Goal: Task Accomplishment & Management: Manage account settings

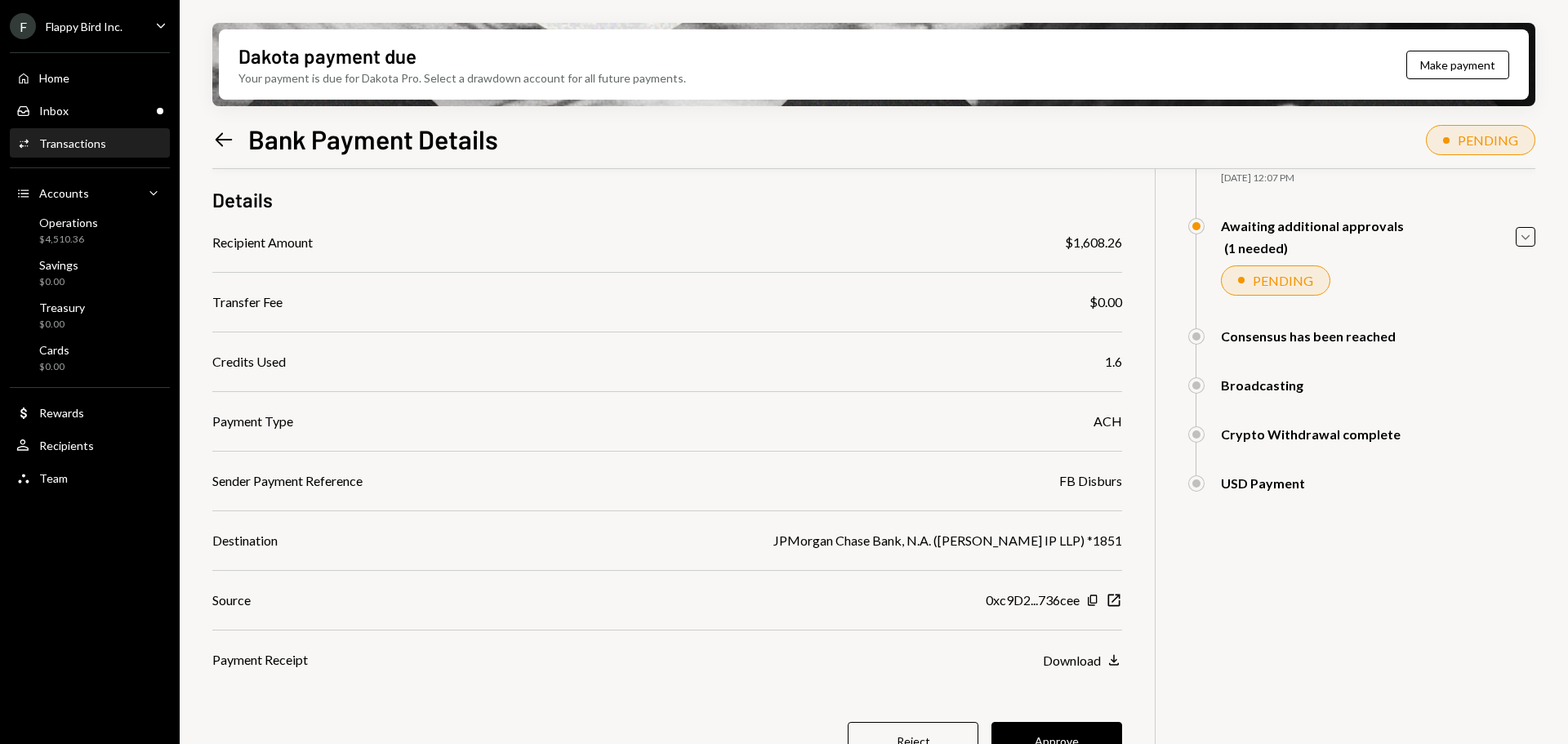
scroll to position [154, 0]
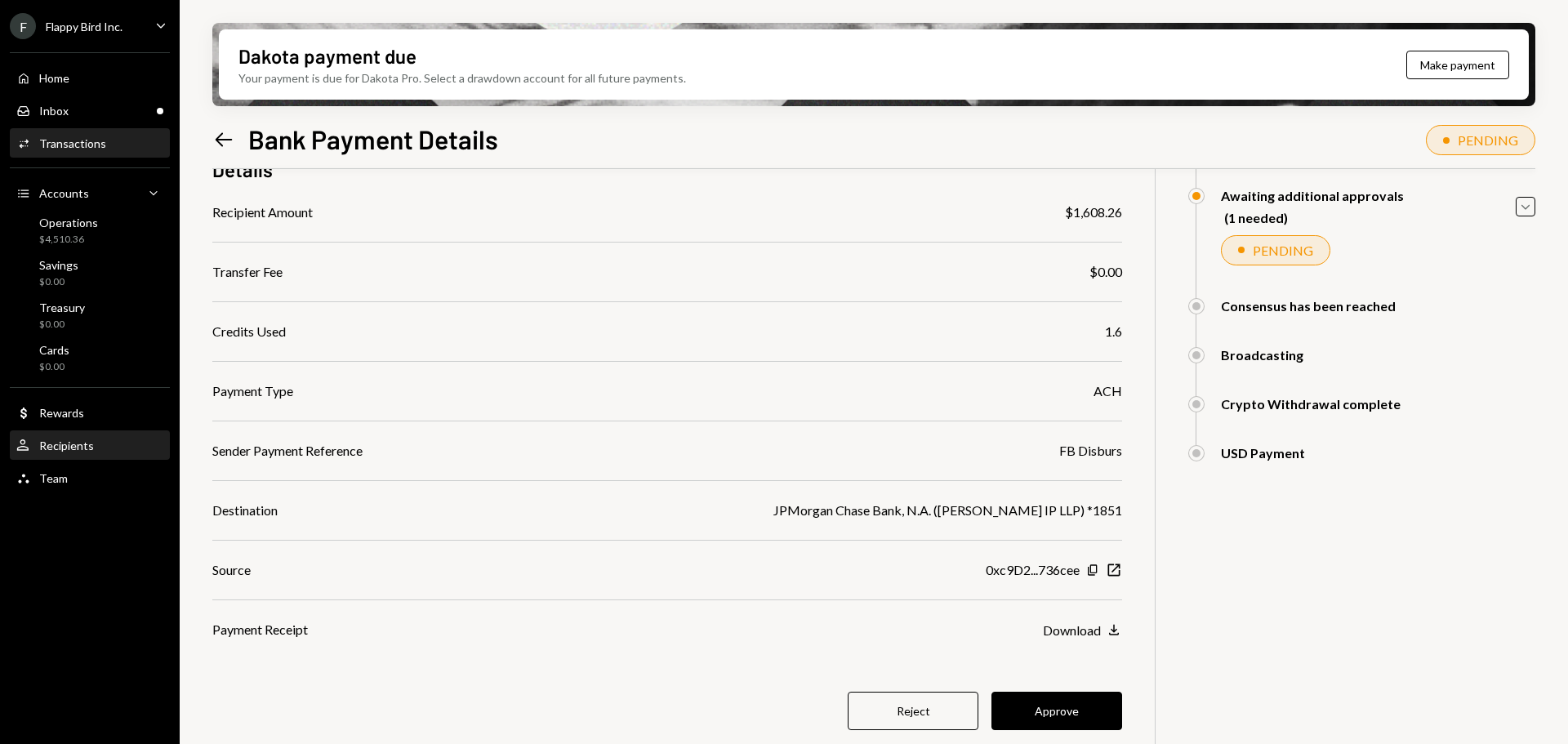
click at [96, 447] on div "User Recipients" at bounding box center [89, 446] width 147 height 14
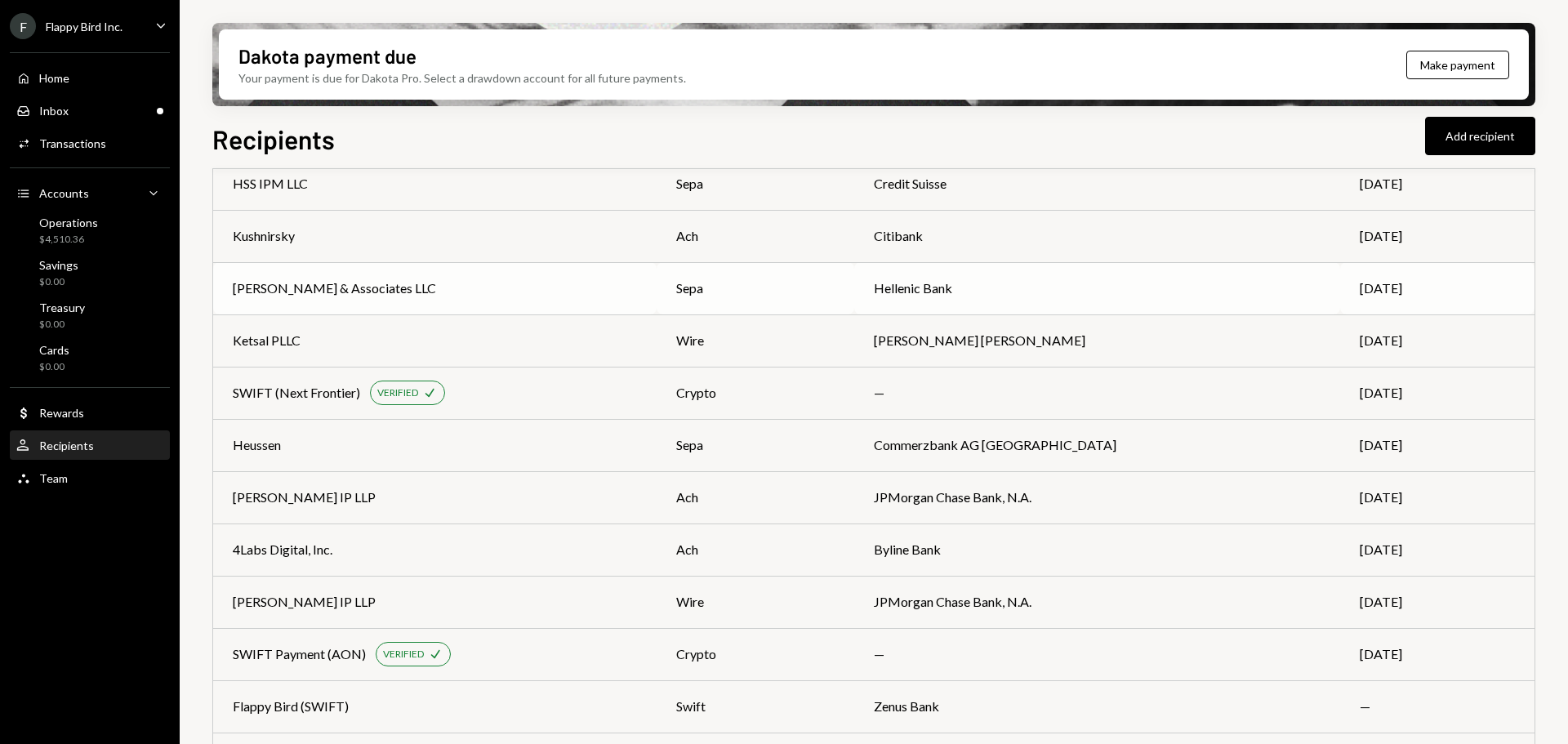
scroll to position [512, 0]
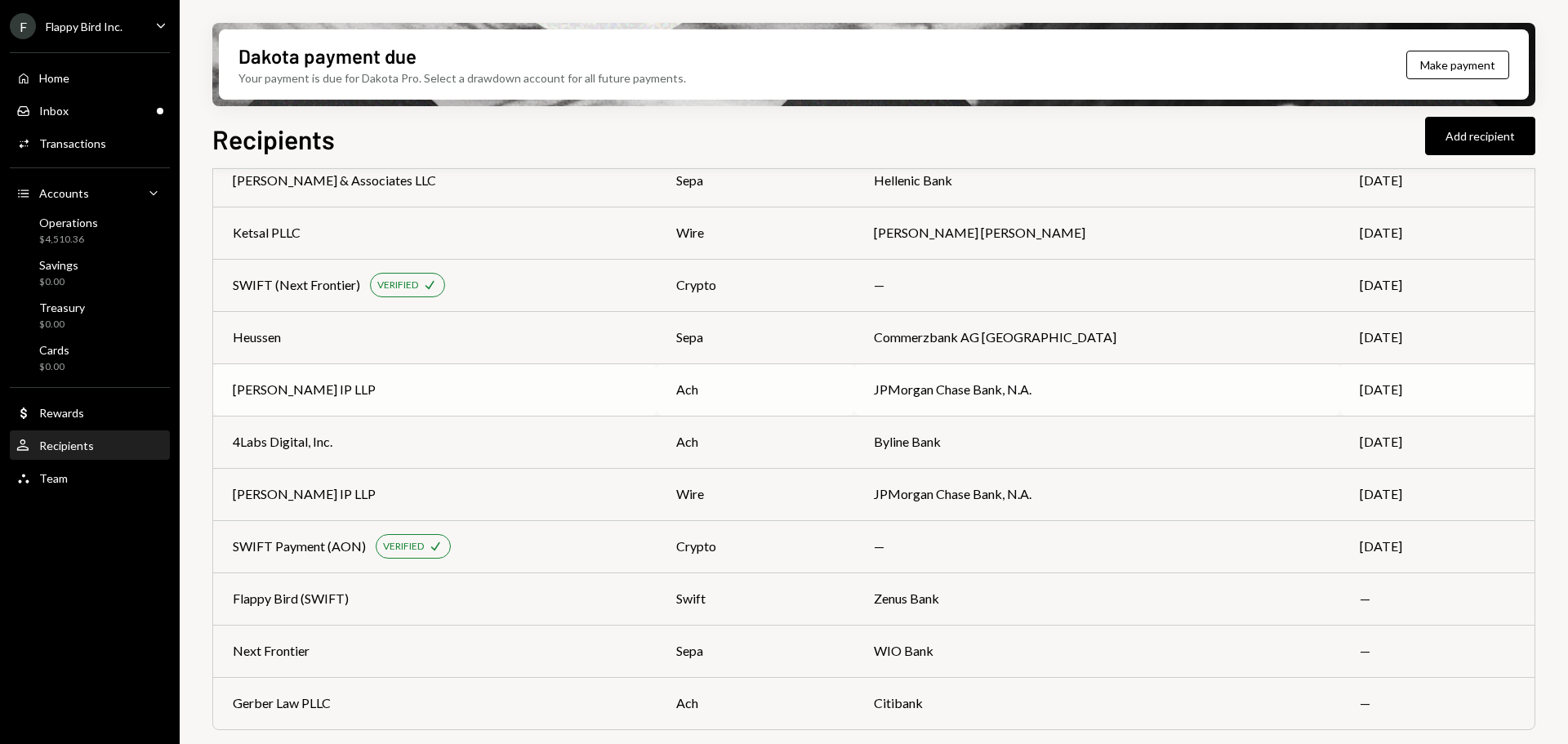
click at [468, 388] on div "[PERSON_NAME] IP LLP" at bounding box center [435, 389] width 404 height 19
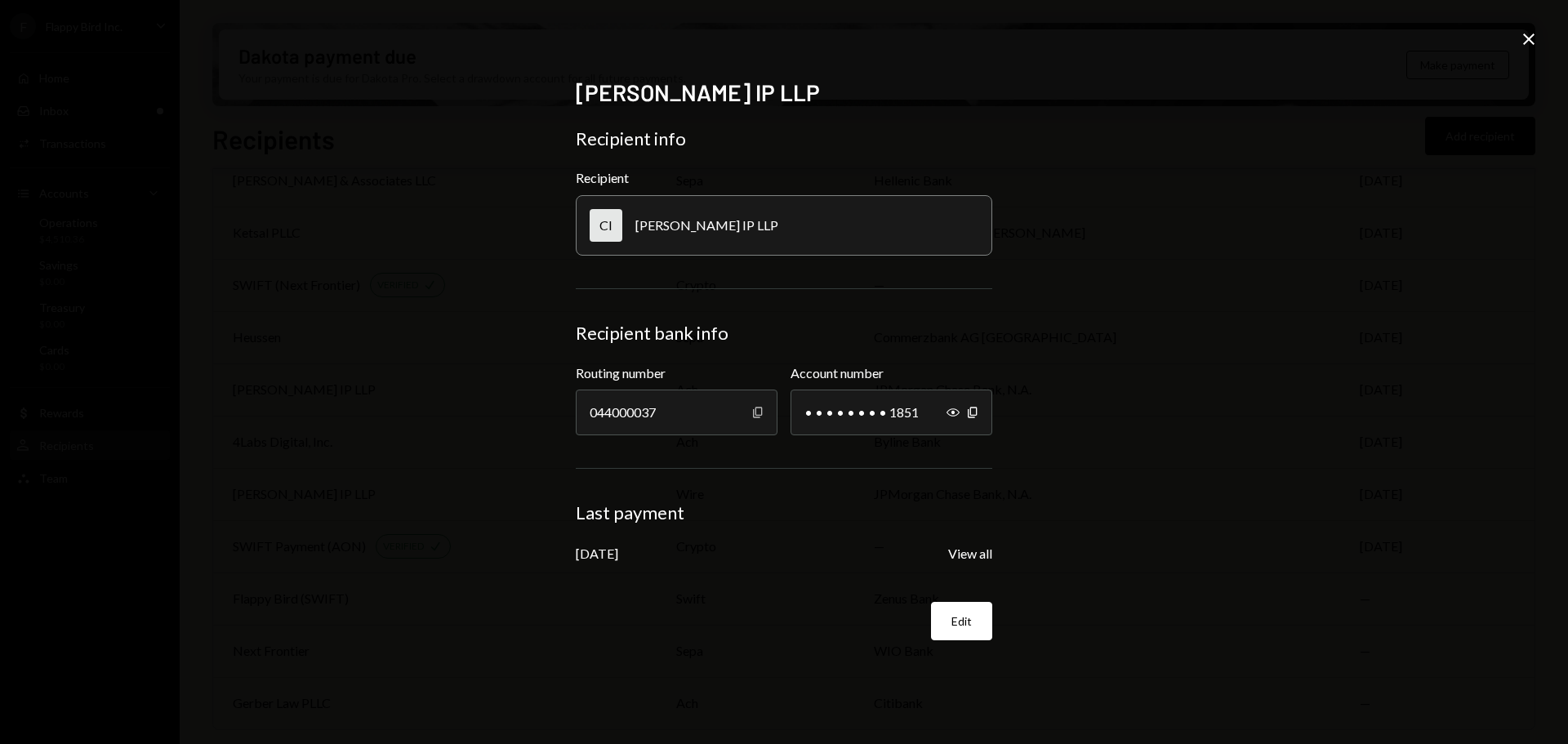
click at [756, 412] on icon "button" at bounding box center [757, 412] width 9 height 11
click at [972, 409] on icon "Copy" at bounding box center [973, 413] width 13 height 13
click at [952, 411] on icon "Show" at bounding box center [953, 413] width 13 height 13
click at [1528, 40] on icon "Close" at bounding box center [1528, 39] width 19 height 19
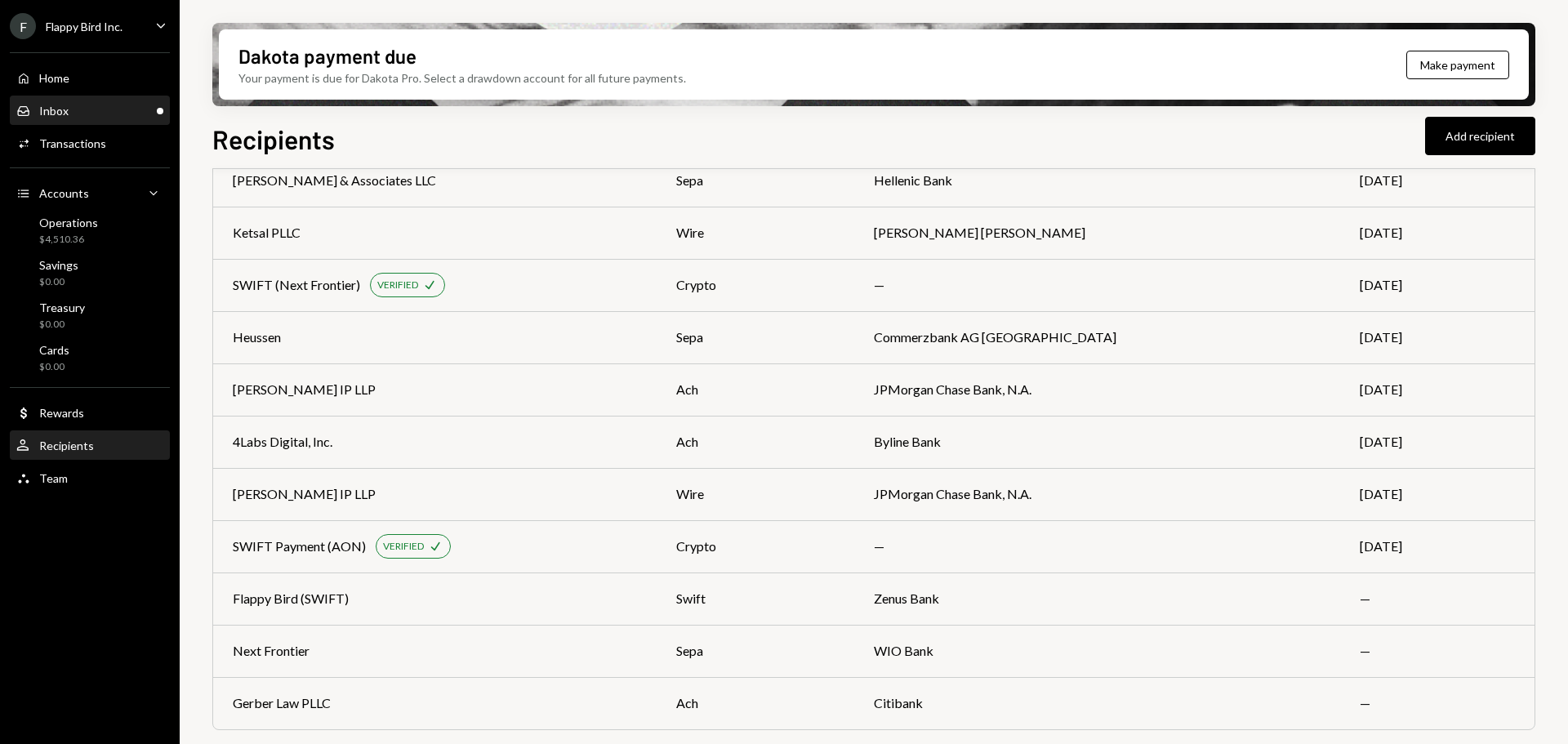
click at [110, 117] on div "Inbox Inbox" at bounding box center [89, 110] width 147 height 14
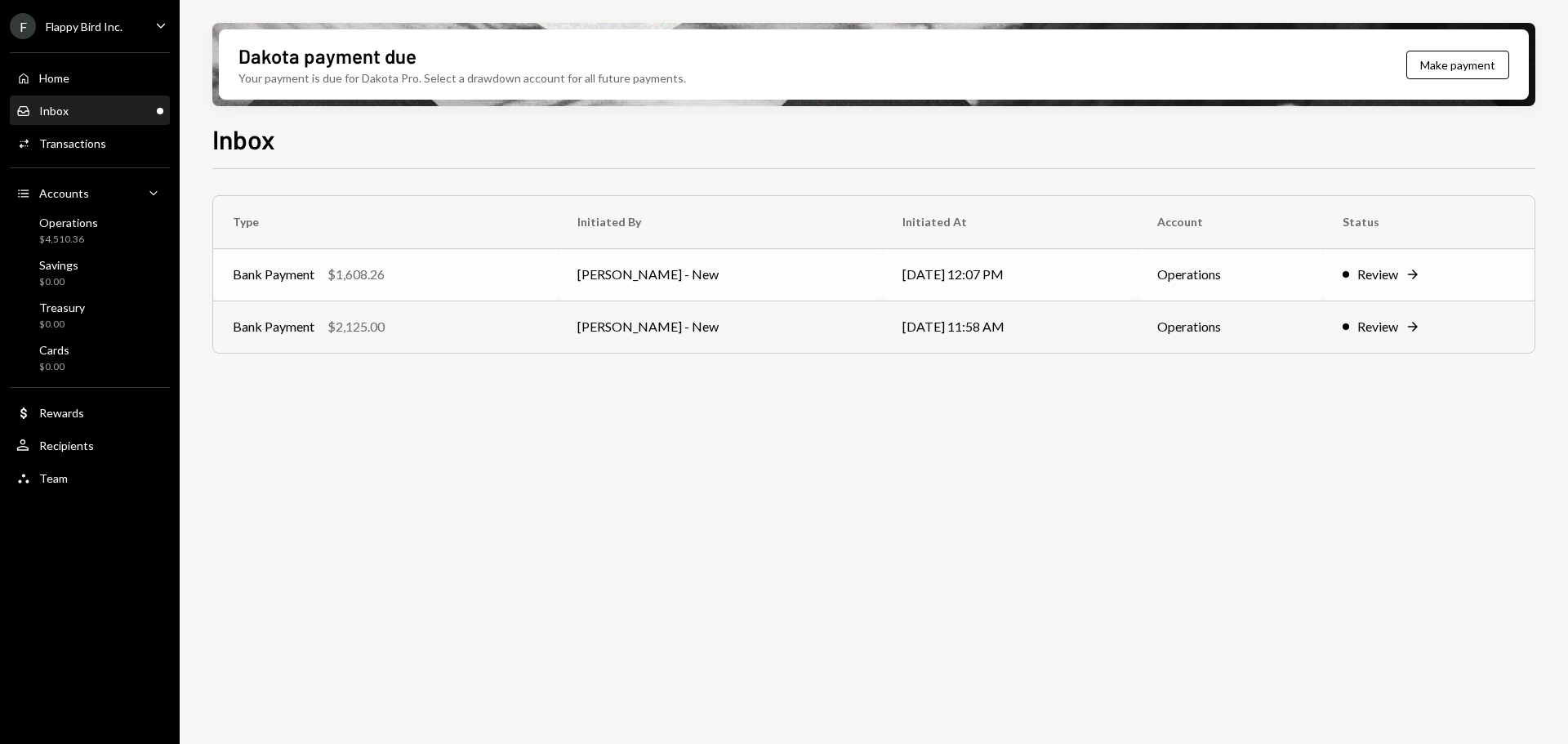
click at [453, 270] on div "Bank Payment $1,608.26" at bounding box center [385, 274] width 306 height 19
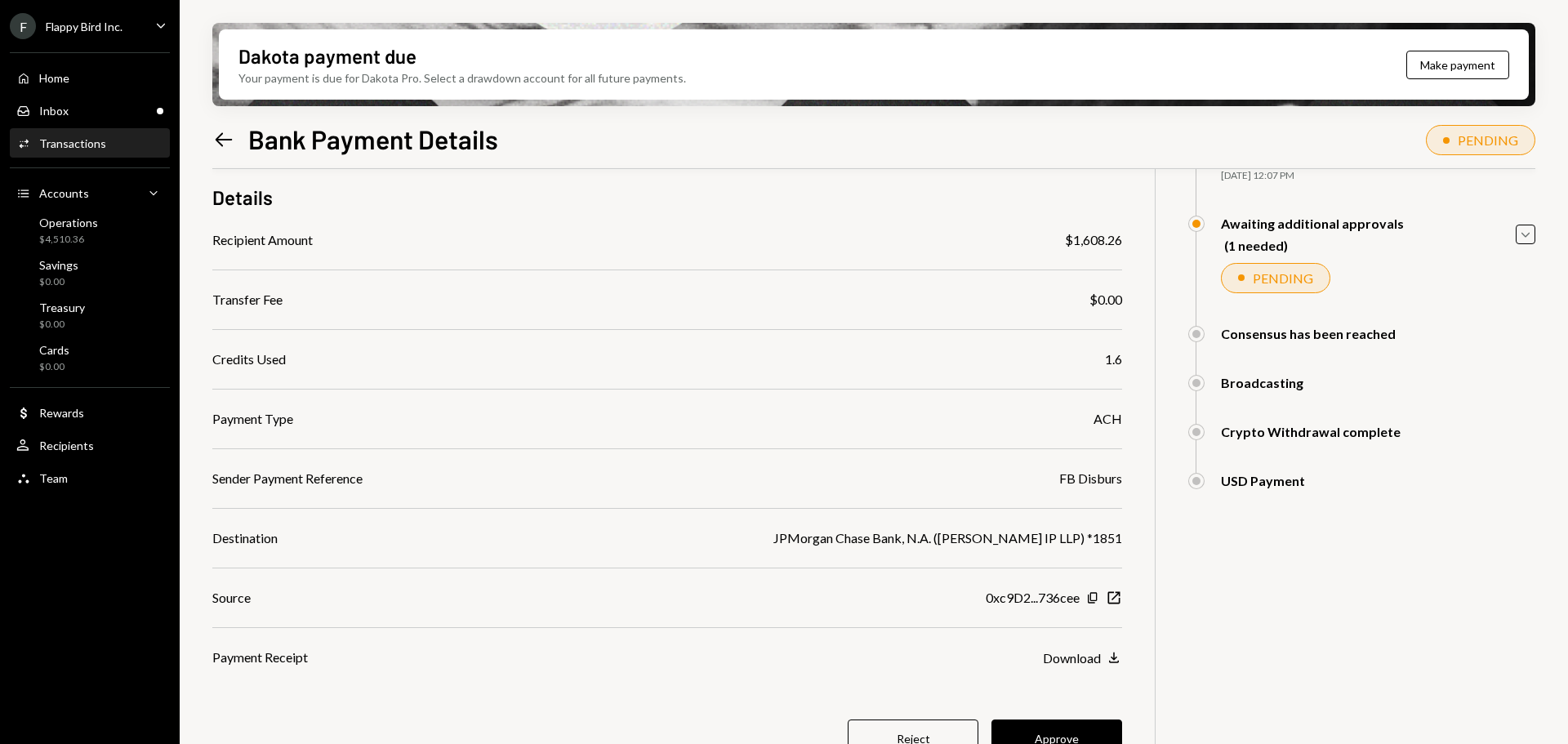
scroll to position [154, 0]
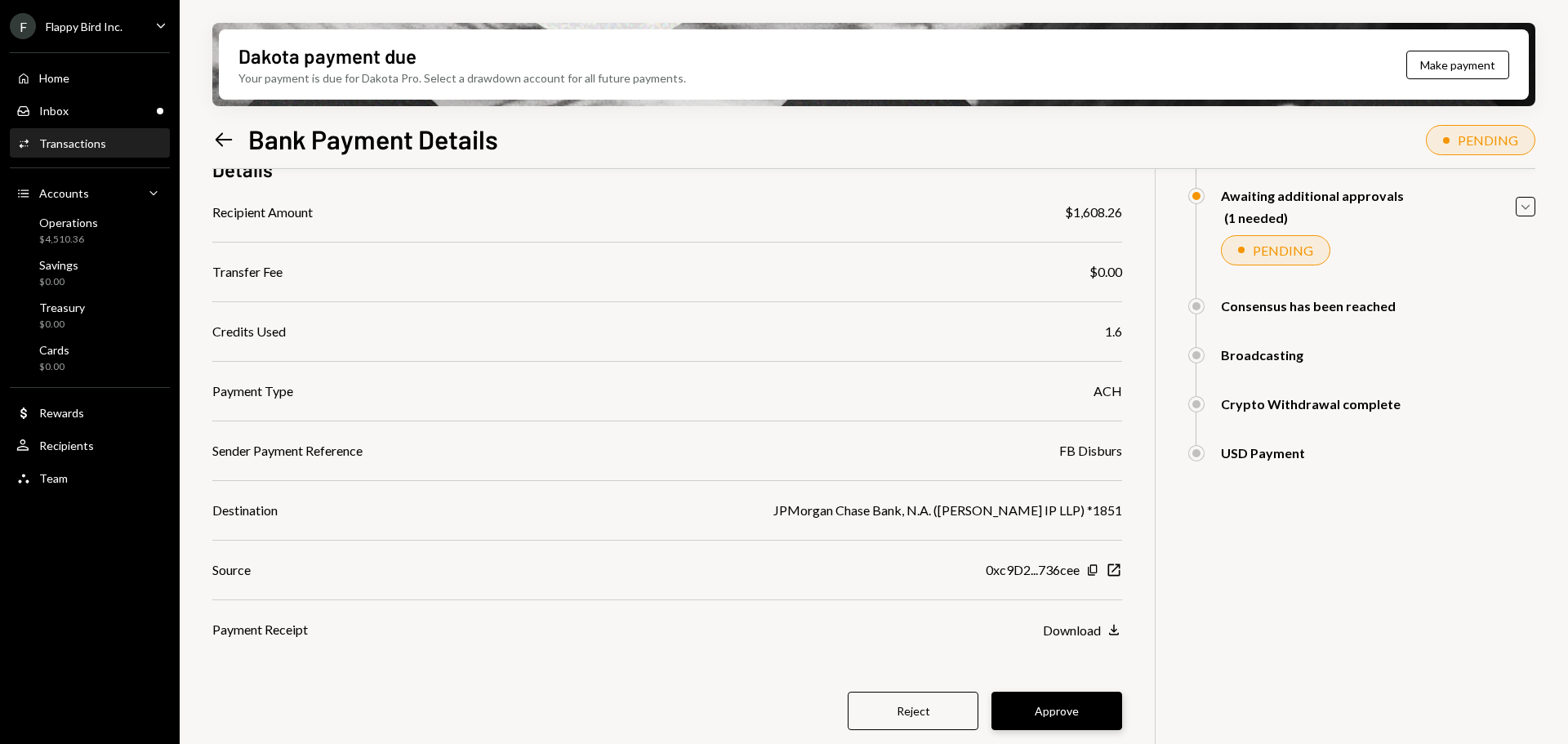
click at [1065, 707] on button "Approve" at bounding box center [1057, 711] width 131 height 39
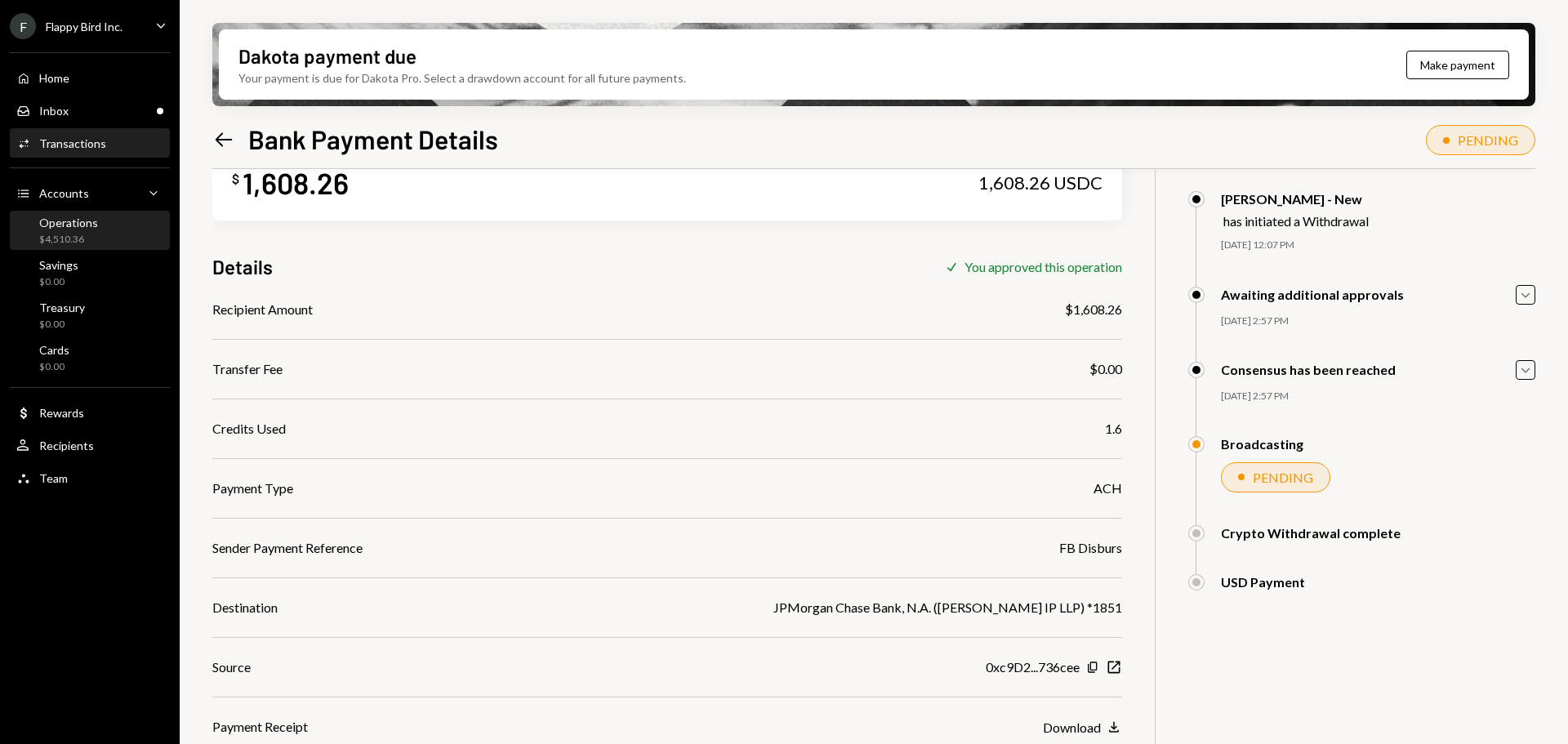
scroll to position [0, 0]
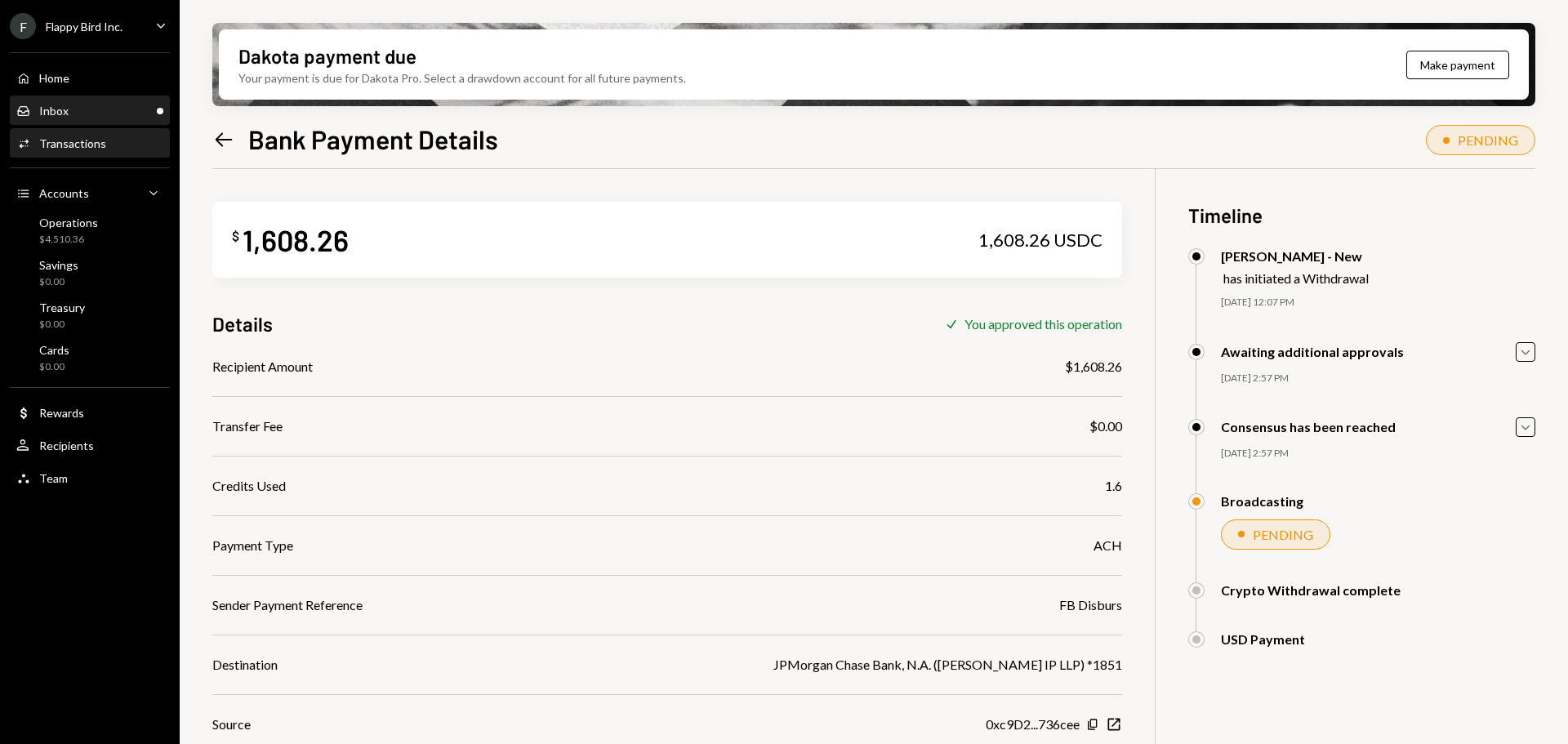
click at [106, 108] on div "Inbox Inbox" at bounding box center [89, 110] width 147 height 14
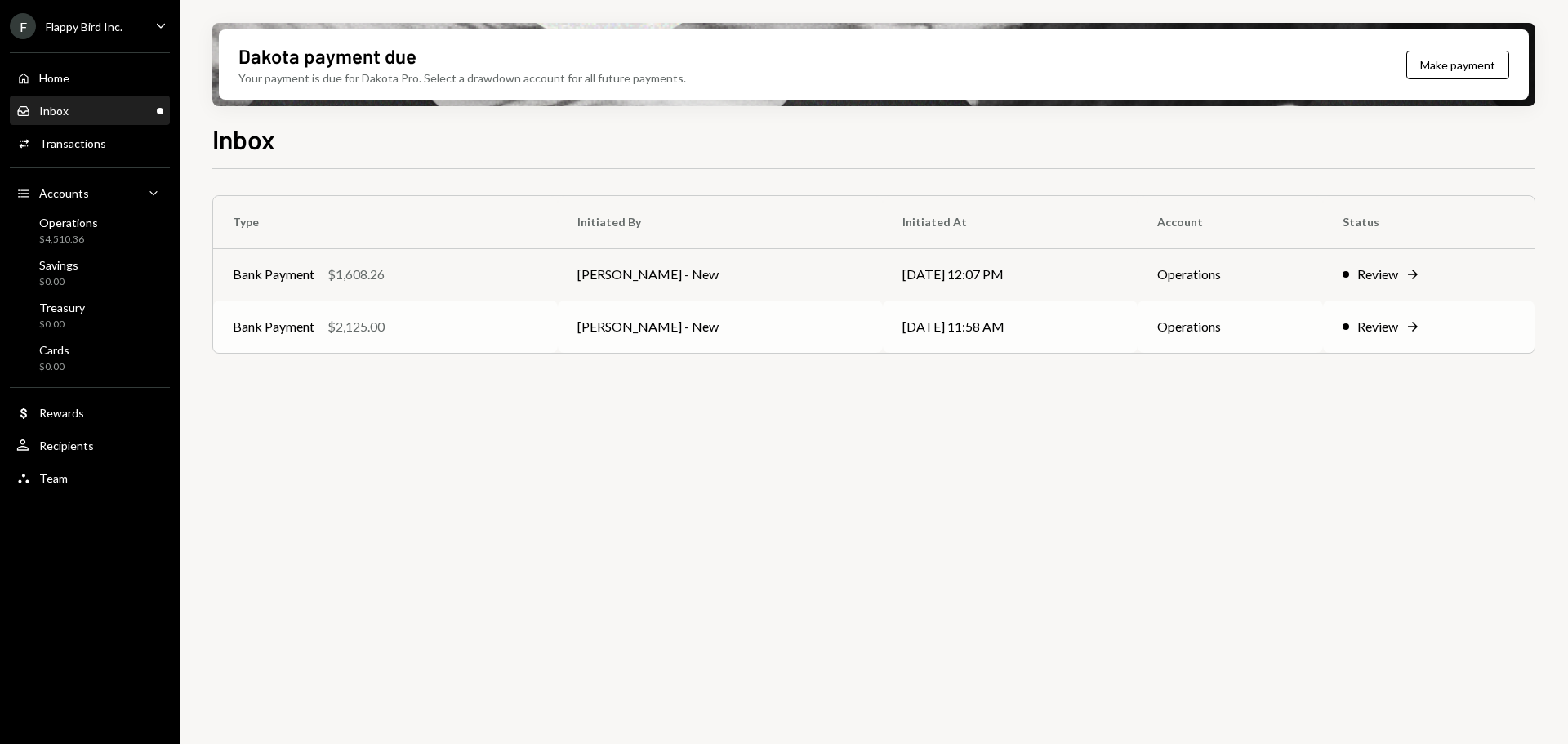
click at [493, 328] on div "Bank Payment $2,125.00" at bounding box center [385, 326] width 306 height 19
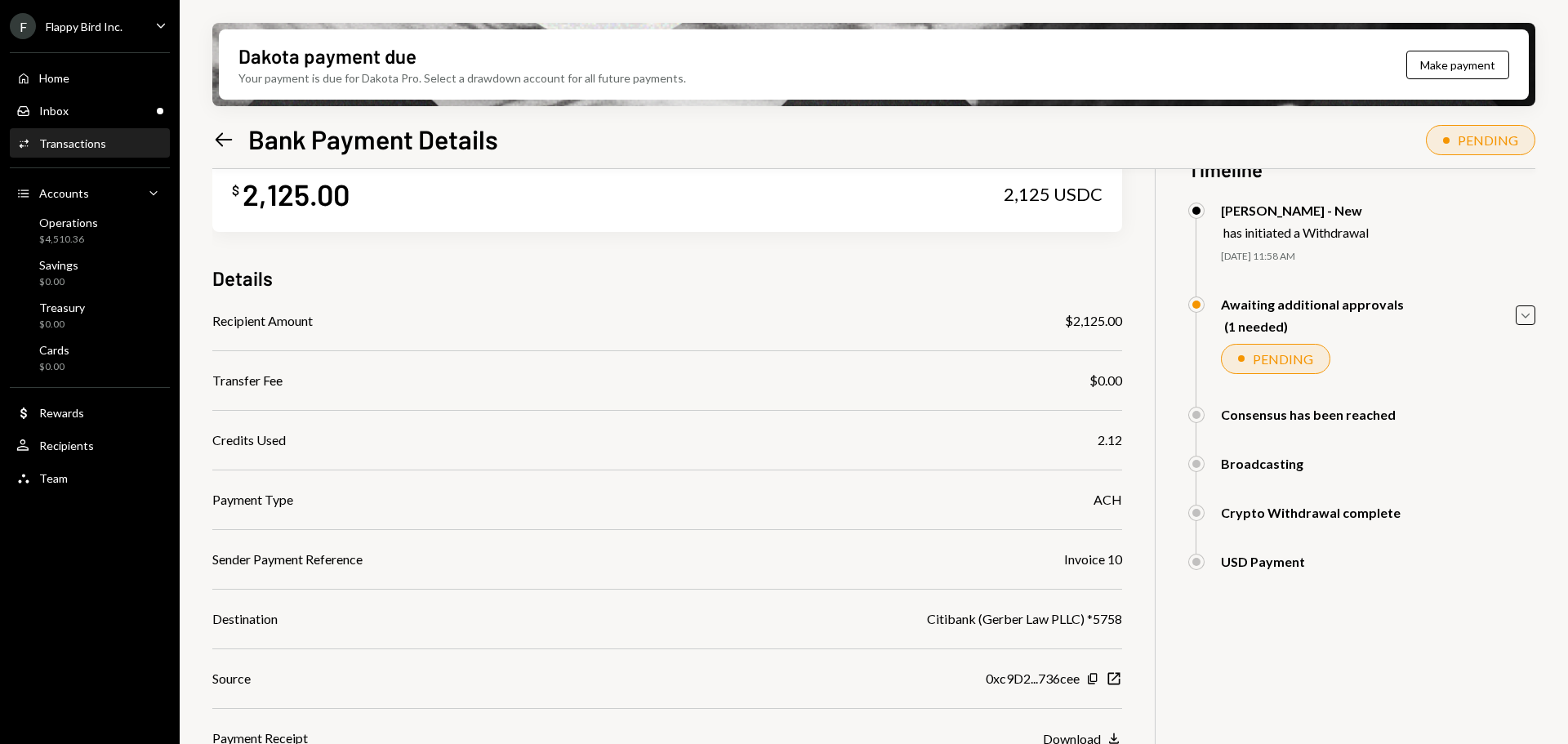
scroll to position [82, 0]
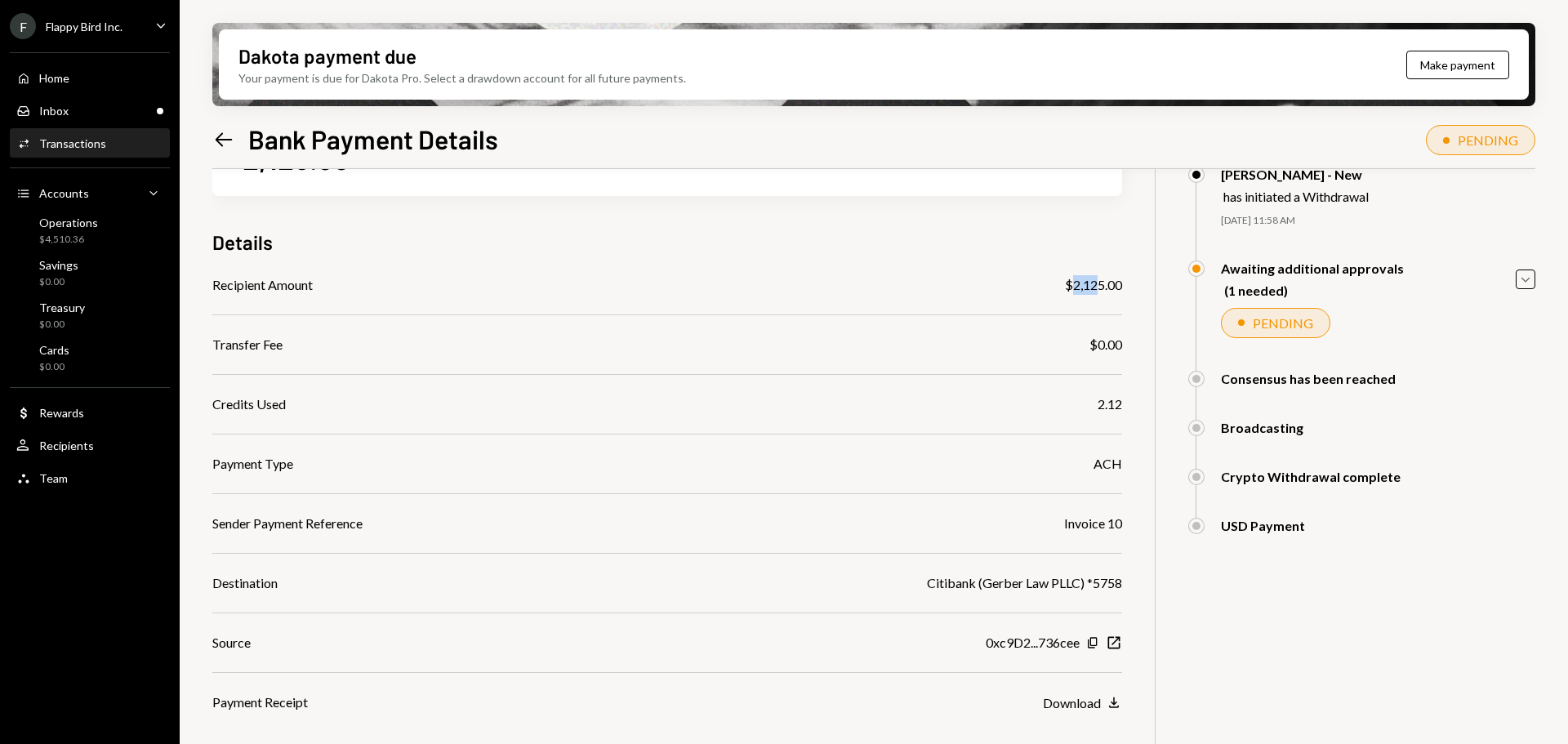
drag, startPoint x: 1070, startPoint y: 281, endPoint x: 1100, endPoint y: 279, distance: 30.1
click at [1100, 279] on div "$2,125.00" at bounding box center [1094, 285] width 57 height 19
drag, startPoint x: 1110, startPoint y: 286, endPoint x: 1074, endPoint y: 286, distance: 36.0
click at [1074, 286] on div "$2,125.00" at bounding box center [1094, 285] width 57 height 19
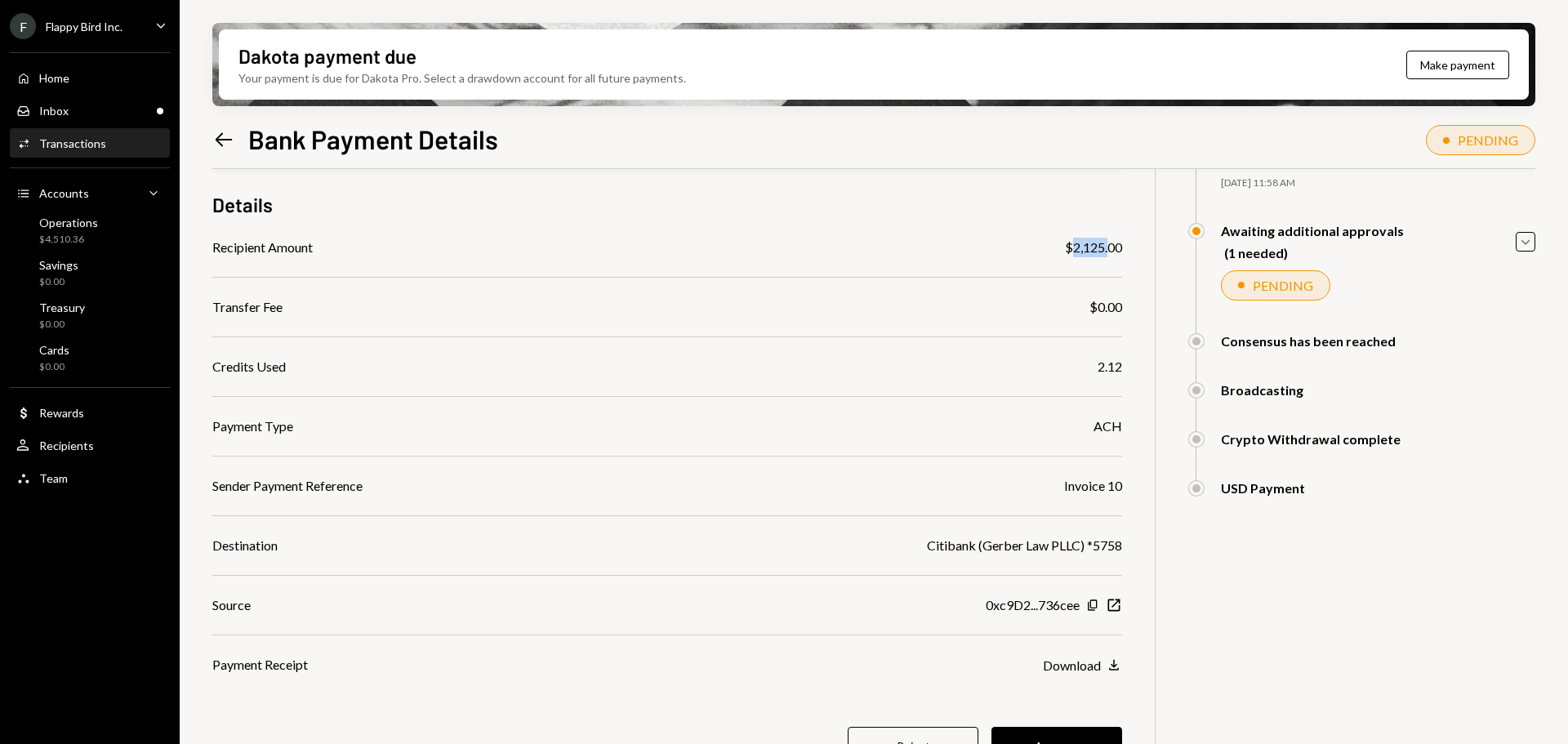
scroll to position [154, 0]
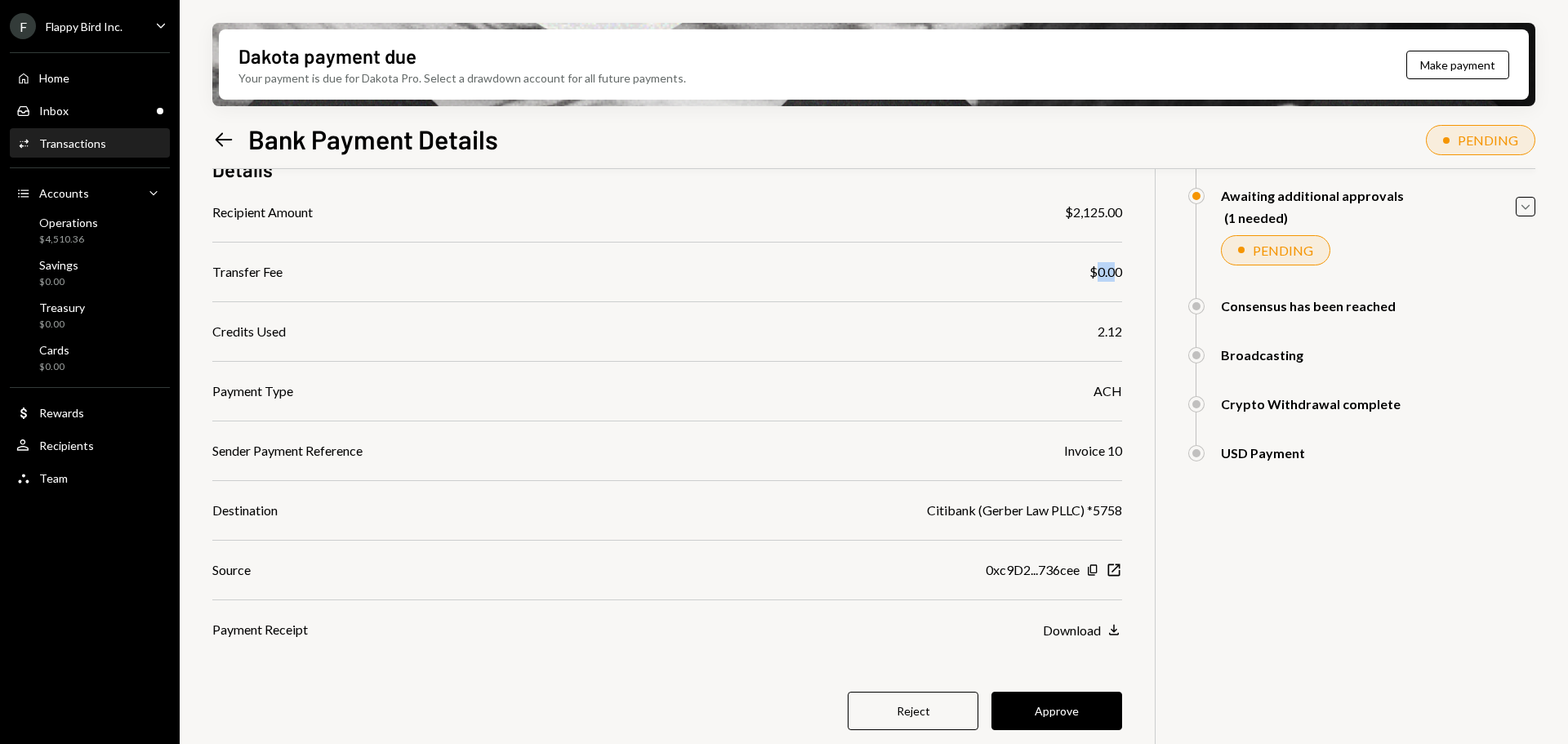
drag, startPoint x: 1100, startPoint y: 278, endPoint x: 1114, endPoint y: 274, distance: 14.6
click at [1114, 274] on div "$0.00" at bounding box center [1105, 271] width 33 height 19
drag, startPoint x: 1121, startPoint y: 276, endPoint x: 1107, endPoint y: 278, distance: 14.1
click at [1107, 278] on div "$0.00" at bounding box center [1105, 271] width 33 height 19
click at [91, 114] on div "Inbox Inbox" at bounding box center [89, 110] width 147 height 14
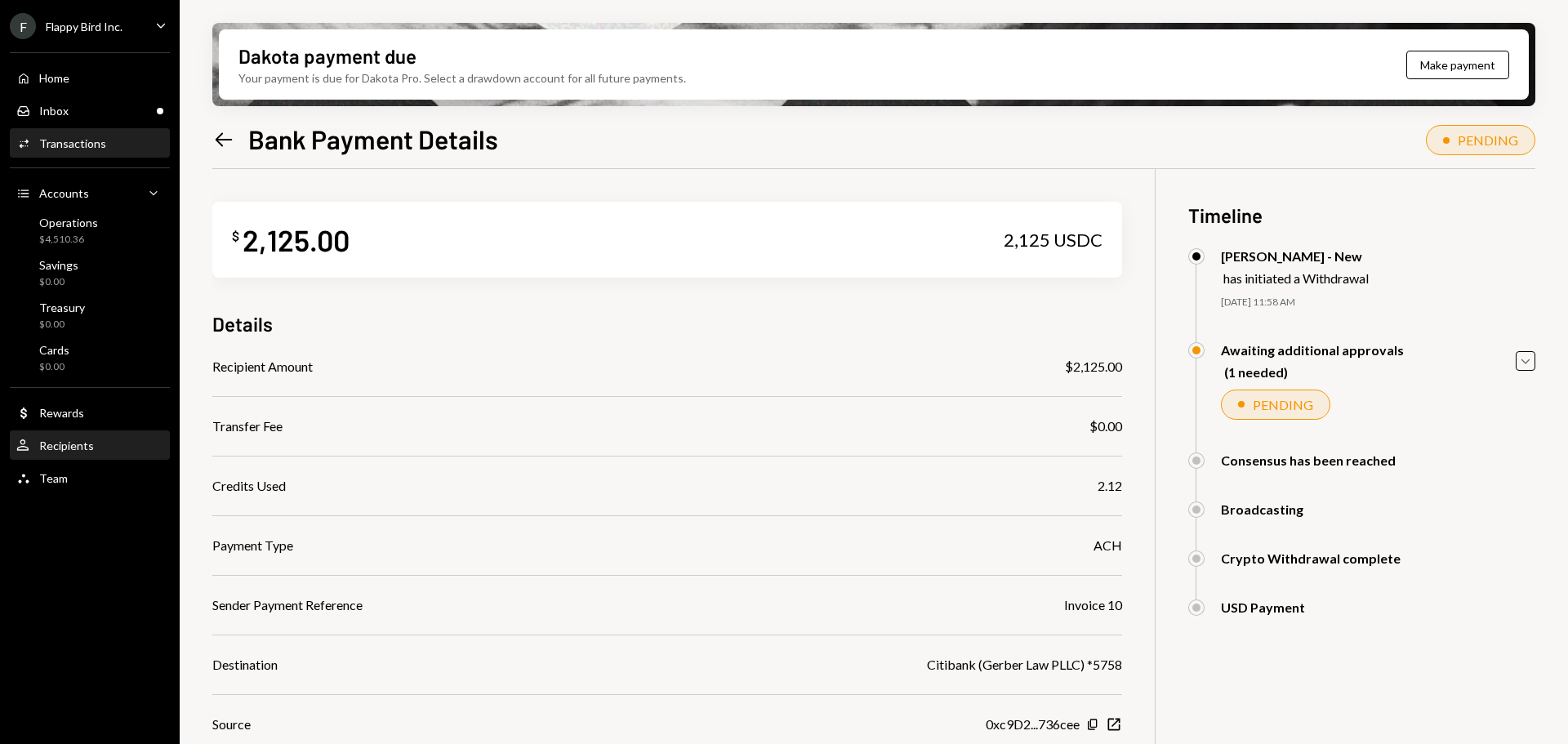
click at [94, 448] on div "User Recipients" at bounding box center [89, 446] width 147 height 14
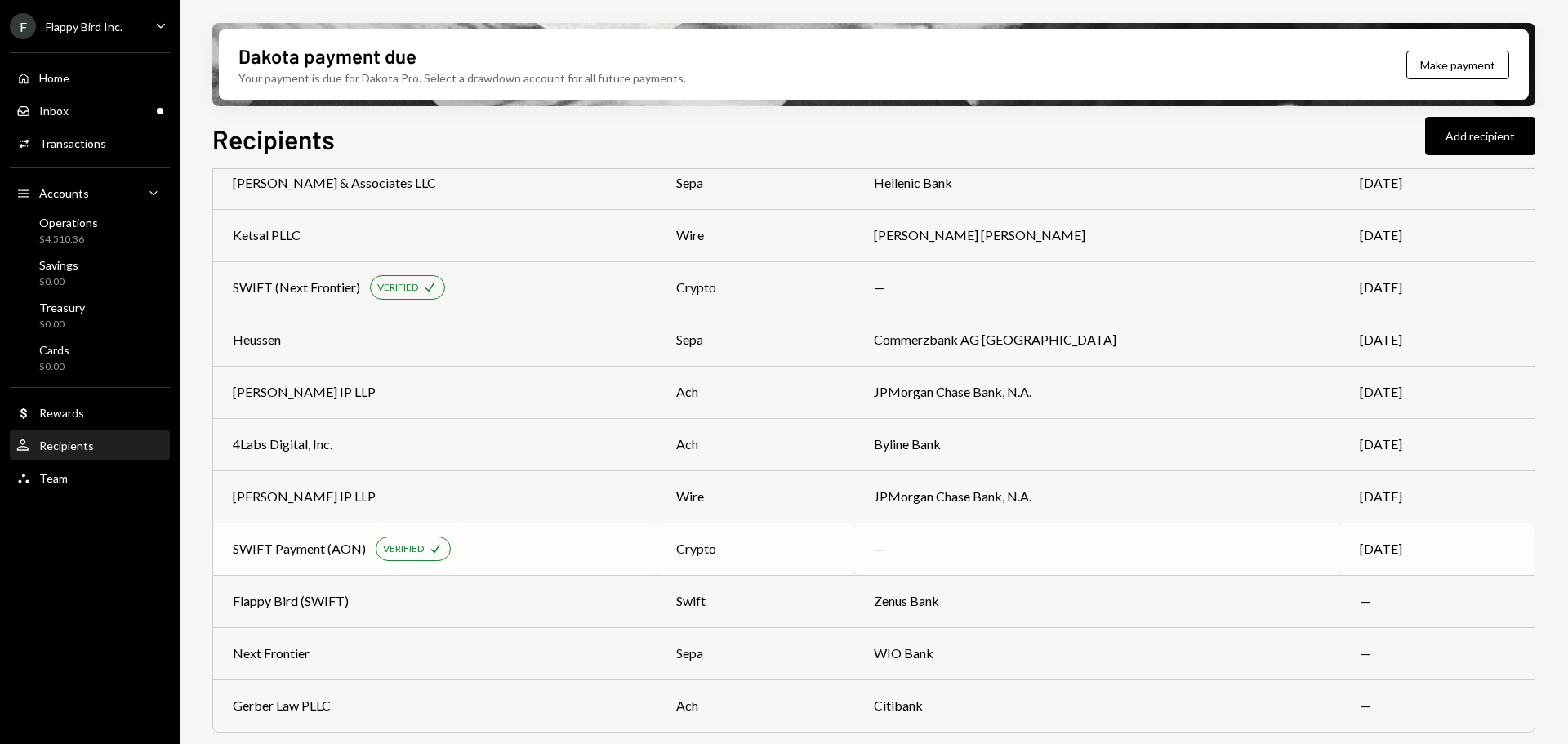
scroll to position [512, 0]
click at [325, 702] on div "Gerber Law PLLC" at bounding box center [281, 703] width 98 height 19
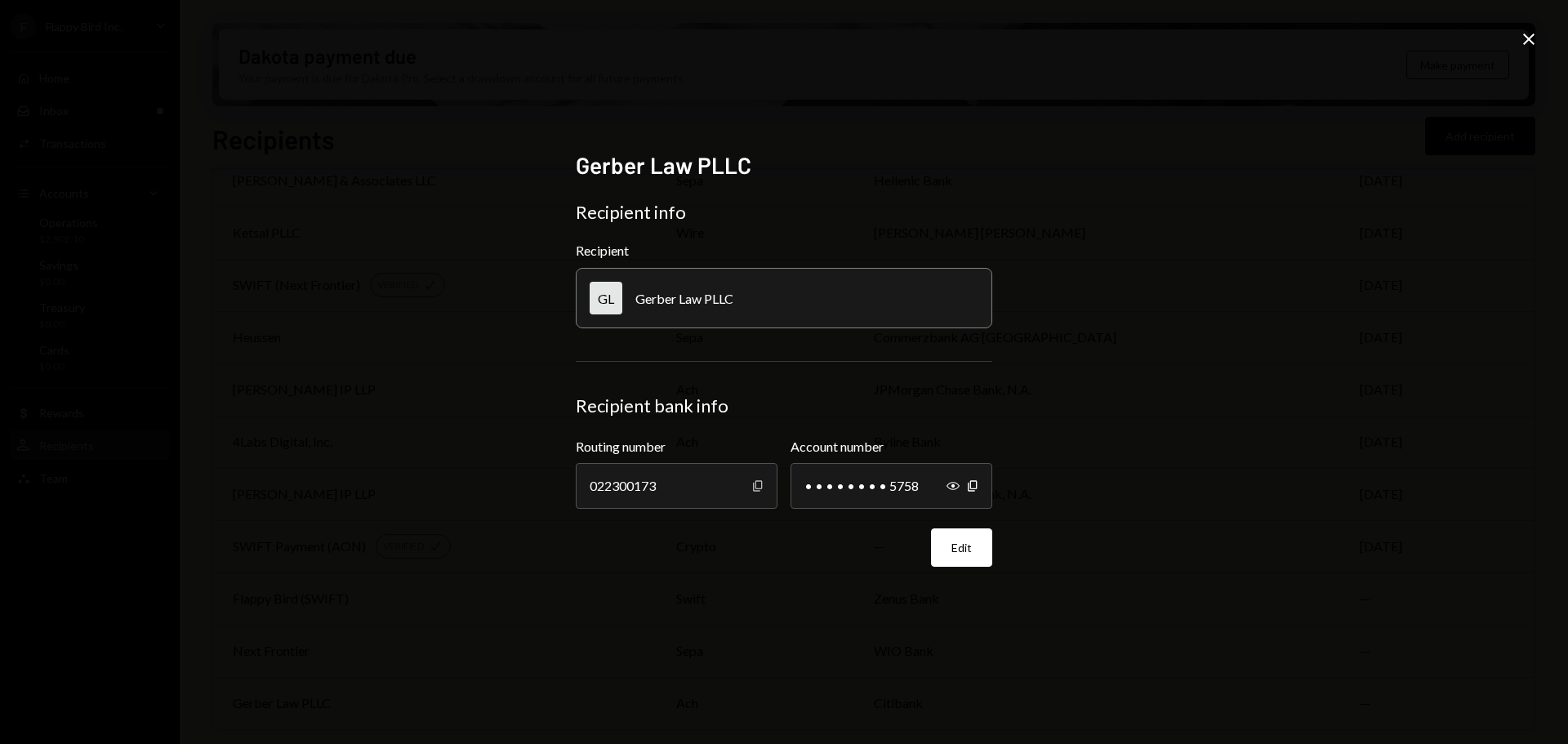
click at [760, 487] on icon "Copy" at bounding box center [758, 486] width 13 height 13
click at [975, 484] on icon "Copy" at bounding box center [973, 486] width 13 height 13
click at [954, 485] on icon "button" at bounding box center [953, 486] width 13 height 8
click at [1521, 43] on icon "Close" at bounding box center [1528, 39] width 19 height 19
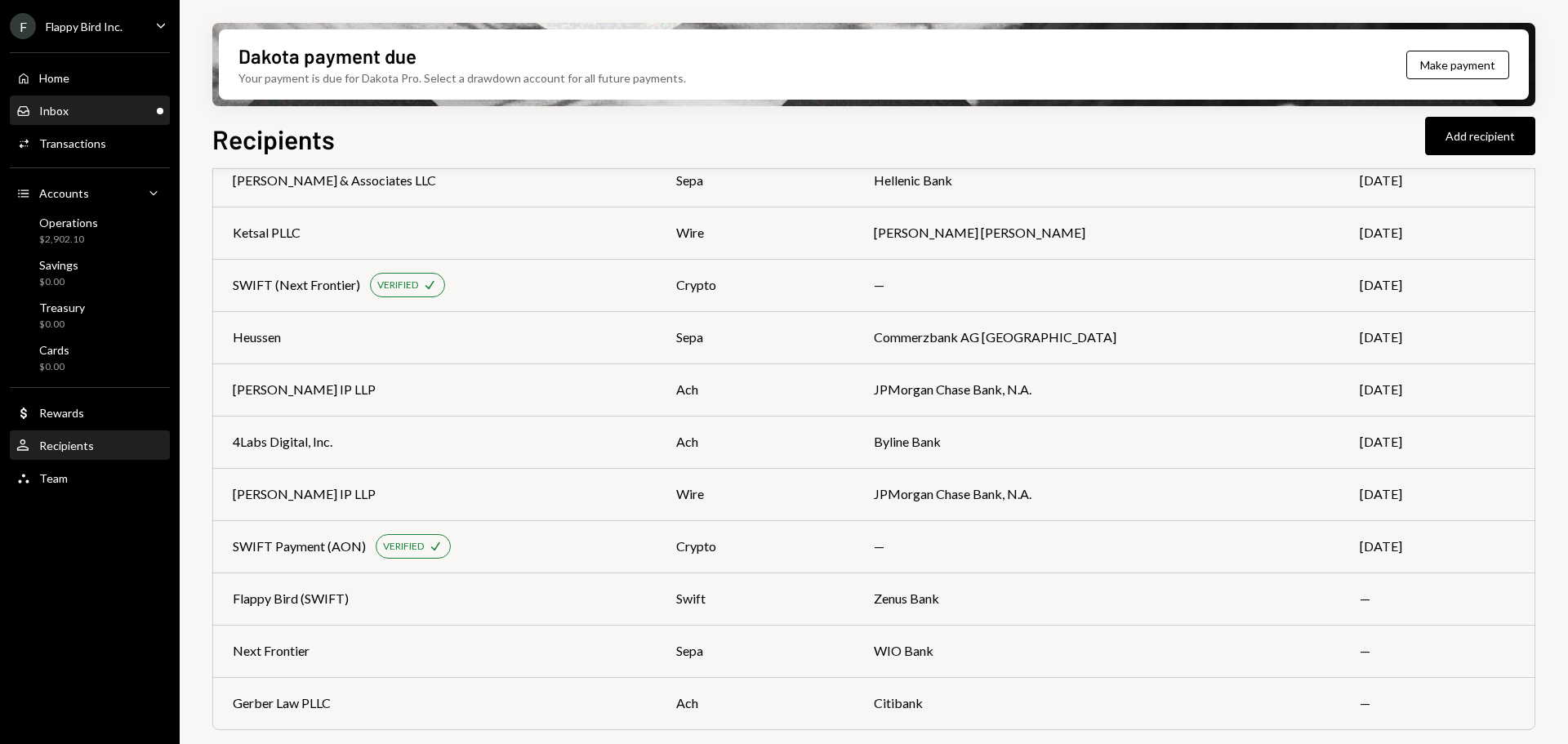
click at [88, 107] on div "Inbox Inbox" at bounding box center [89, 110] width 147 height 14
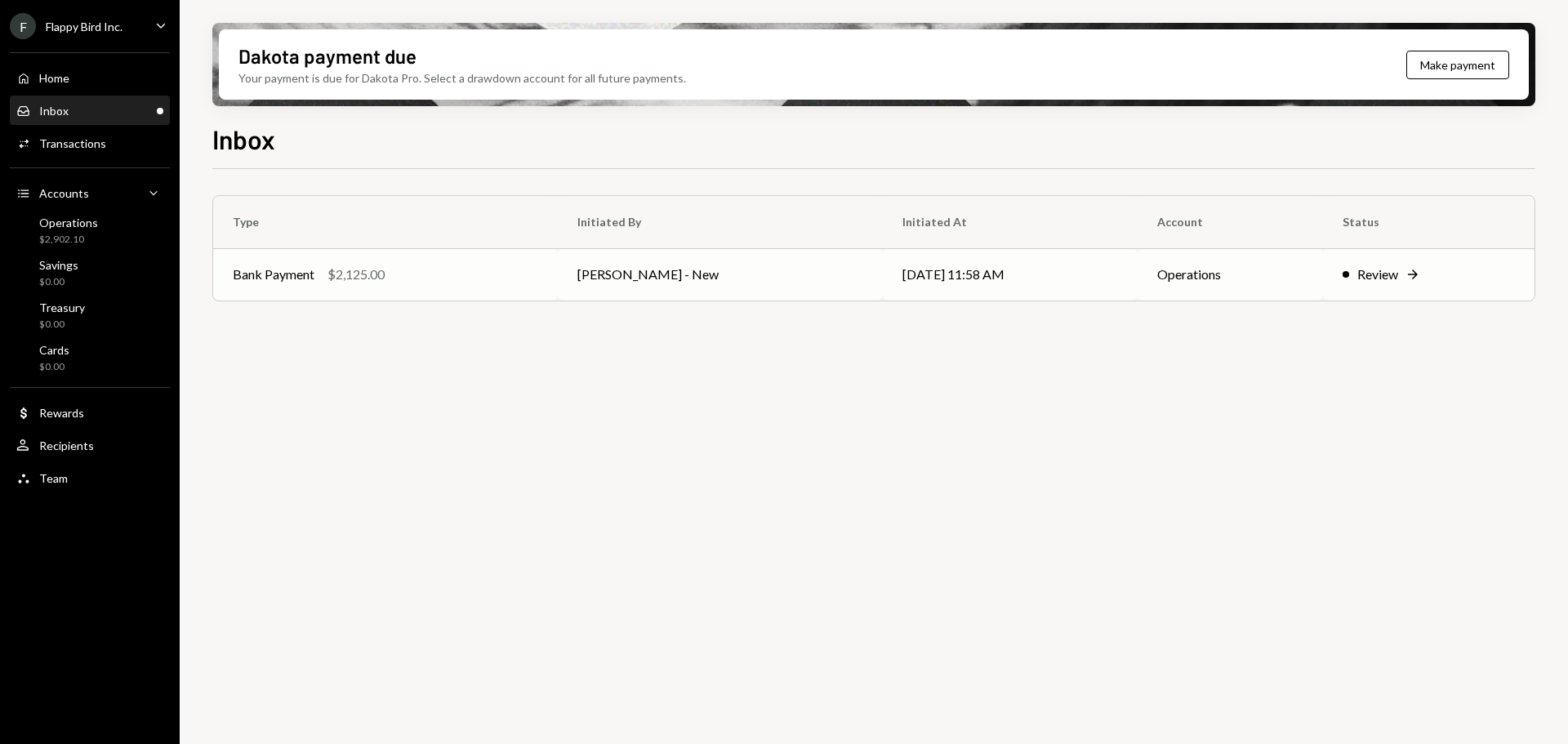
click at [898, 277] on td "[DATE] 11:58 AM" at bounding box center [1010, 275] width 254 height 52
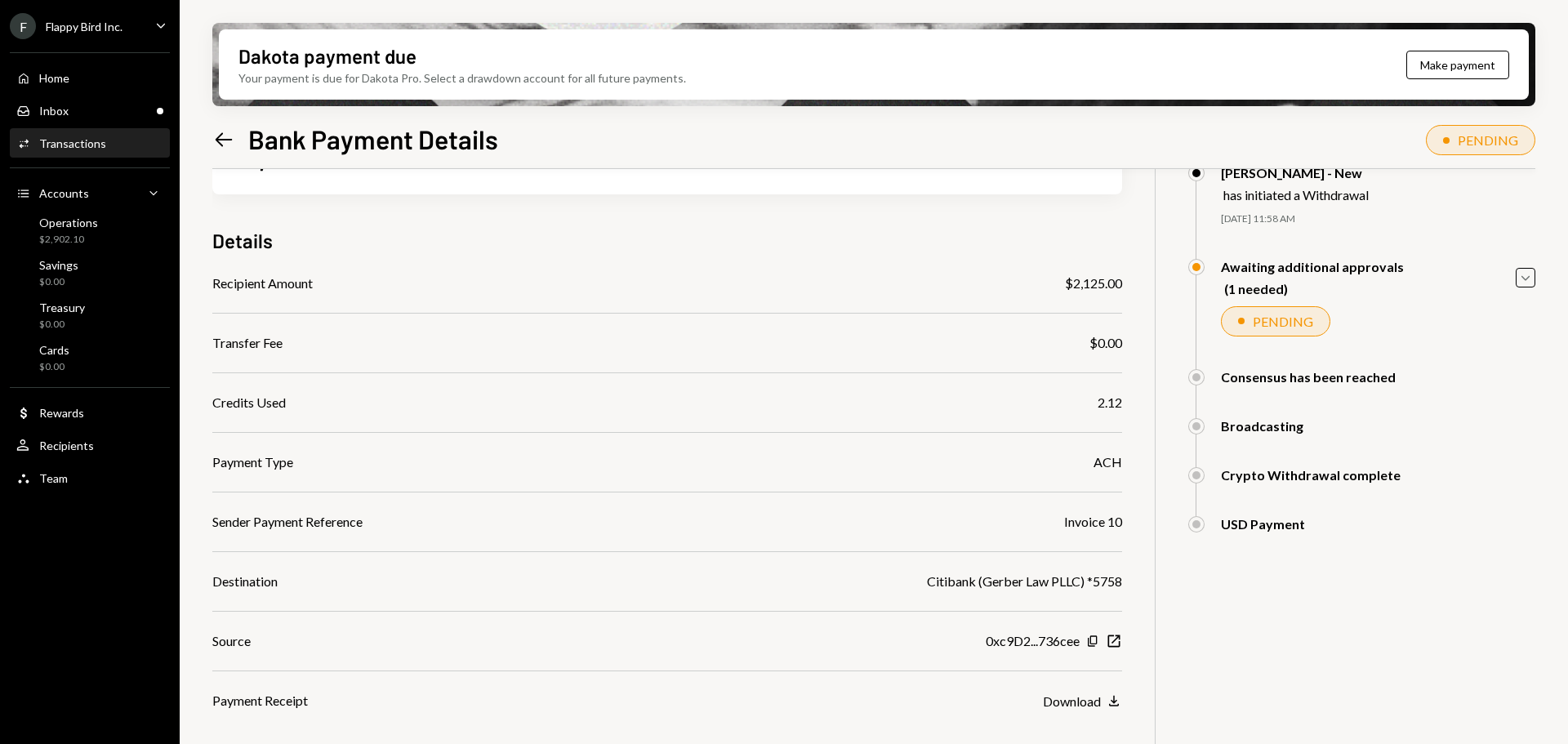
scroll to position [154, 0]
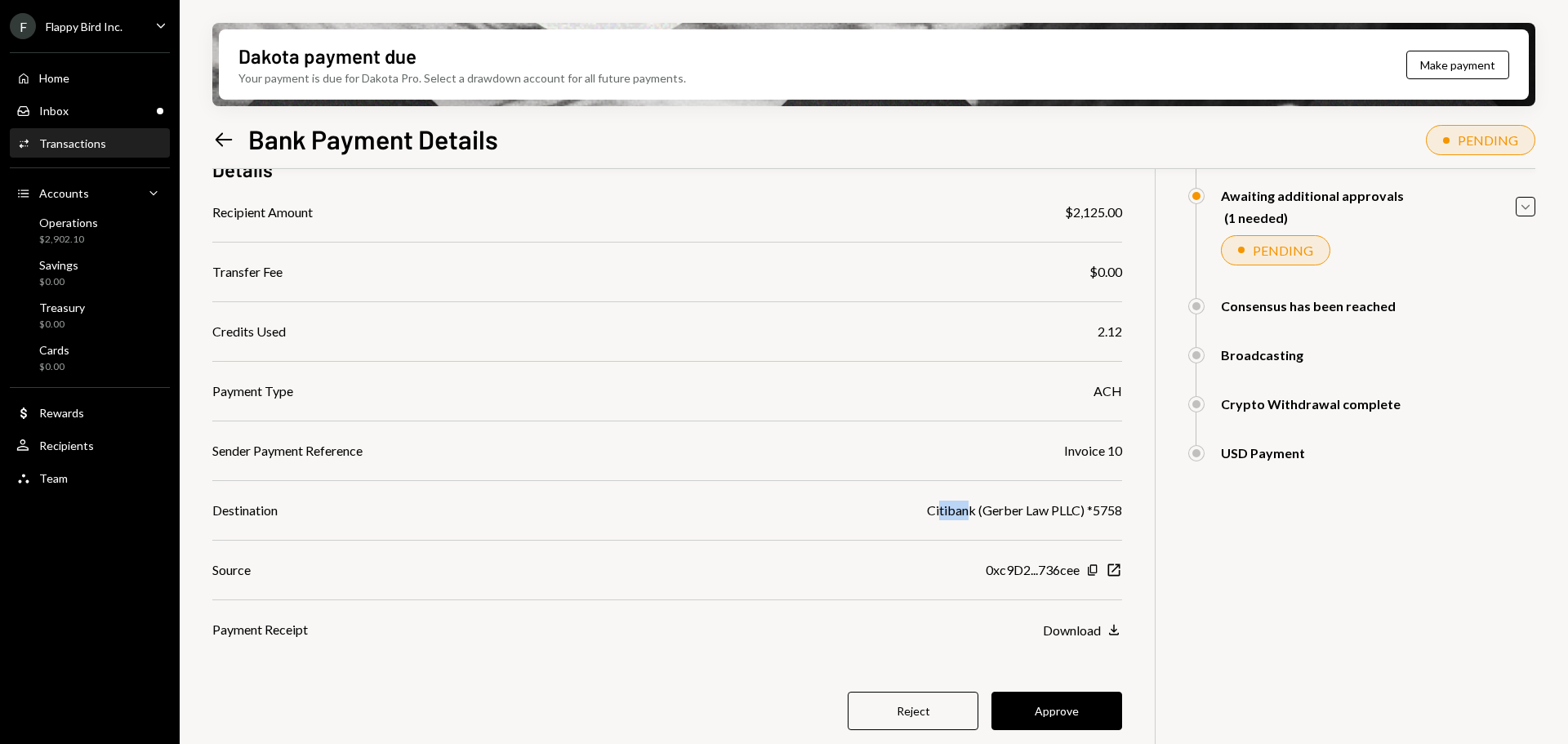
drag, startPoint x: 940, startPoint y: 510, endPoint x: 966, endPoint y: 507, distance: 26.2
click at [966, 507] on div "Citibank (Gerber Law PLLC) *5758" at bounding box center [1025, 510] width 195 height 19
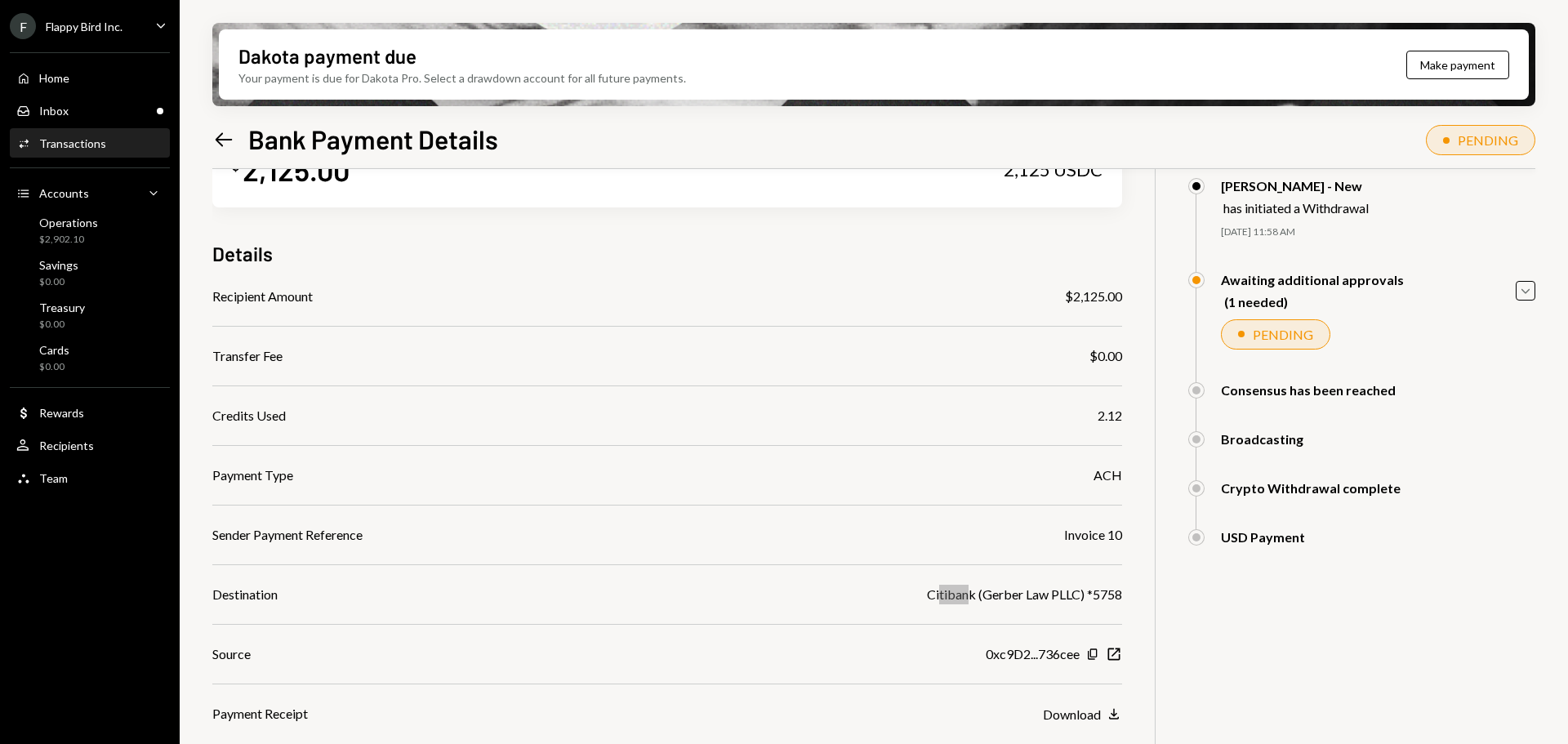
scroll to position [0, 0]
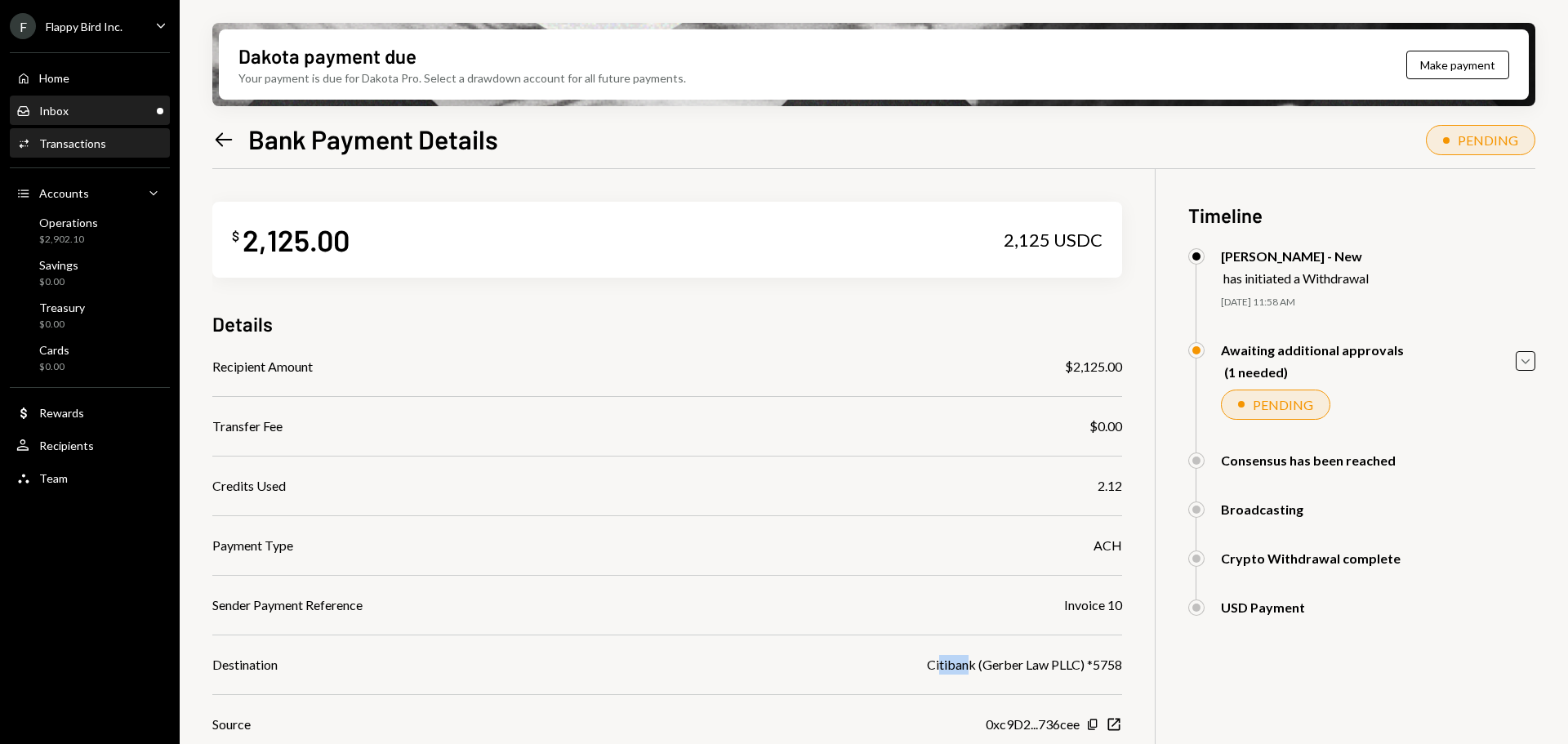
click at [94, 99] on div "Inbox Inbox" at bounding box center [89, 110] width 147 height 28
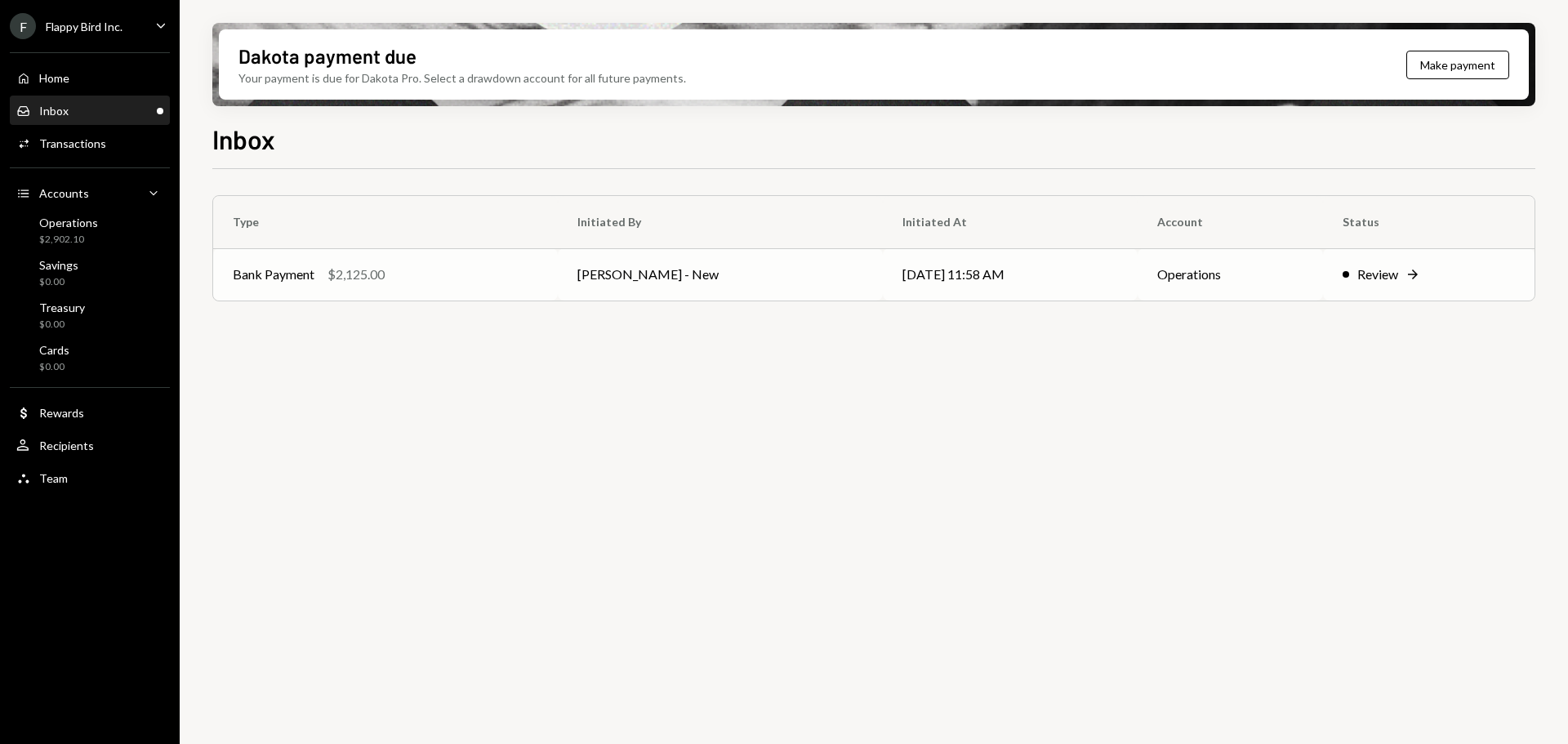
click at [725, 284] on td "[PERSON_NAME] - New" at bounding box center [720, 275] width 325 height 52
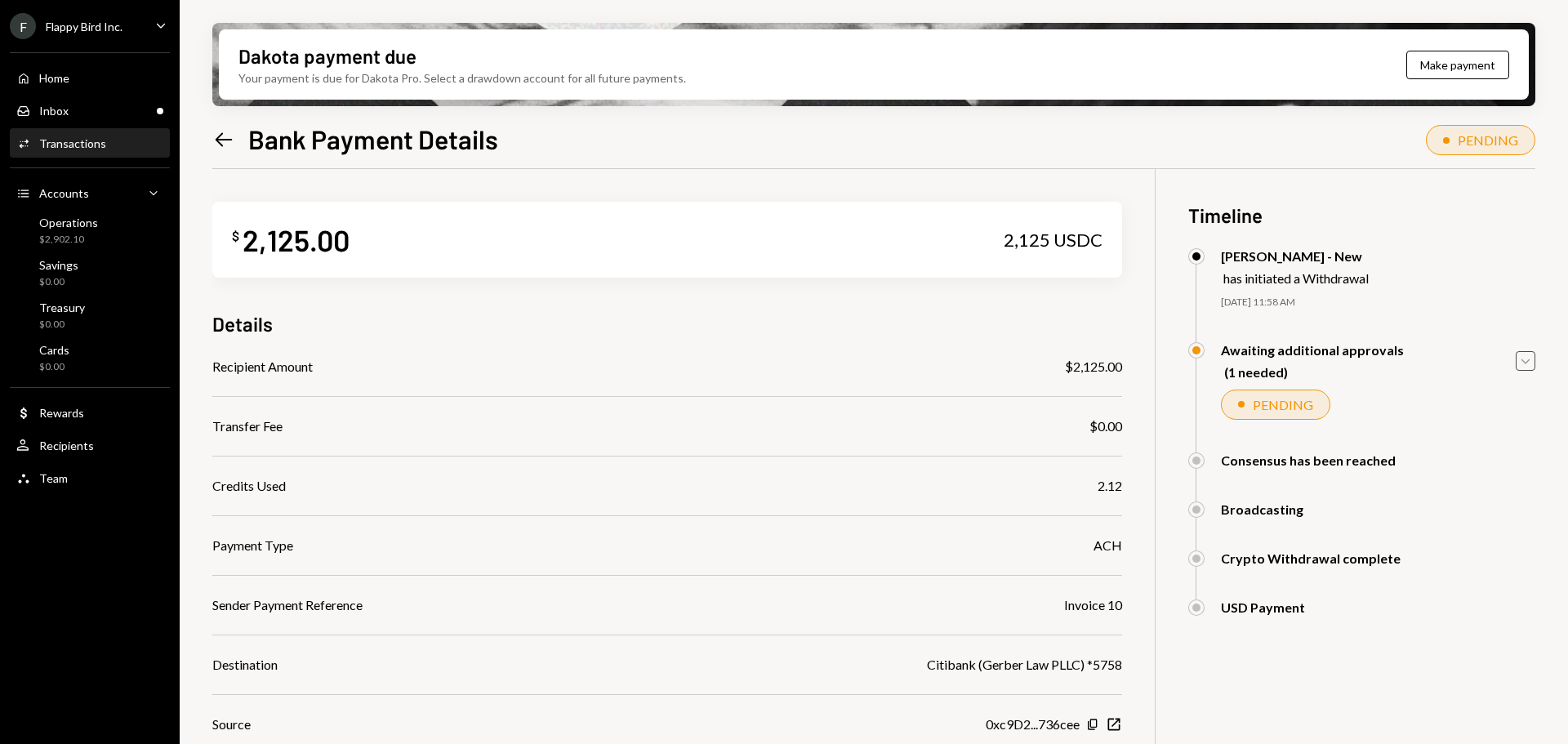
click at [1523, 360] on icon "button" at bounding box center [1526, 361] width 8 height 5
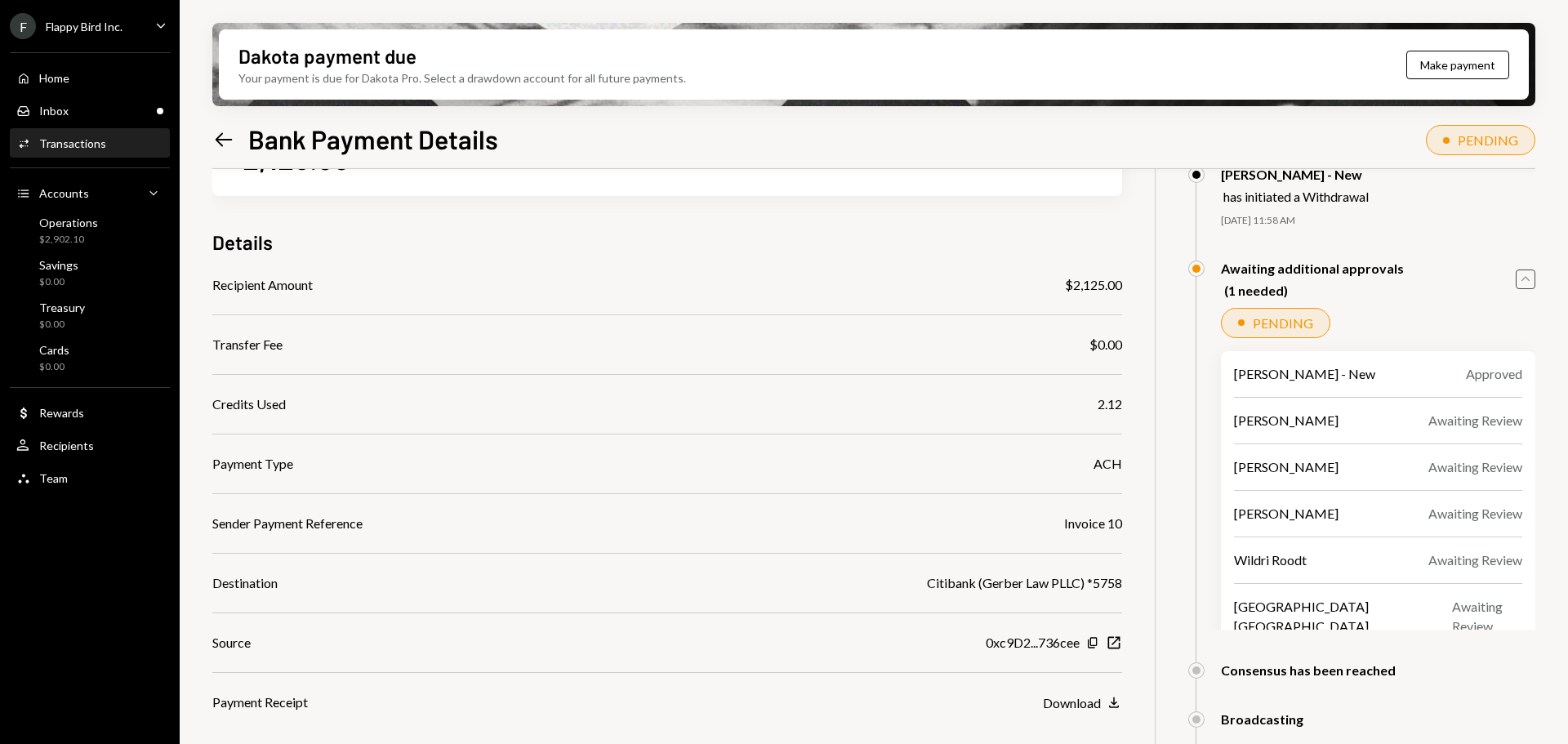
scroll to position [158, 0]
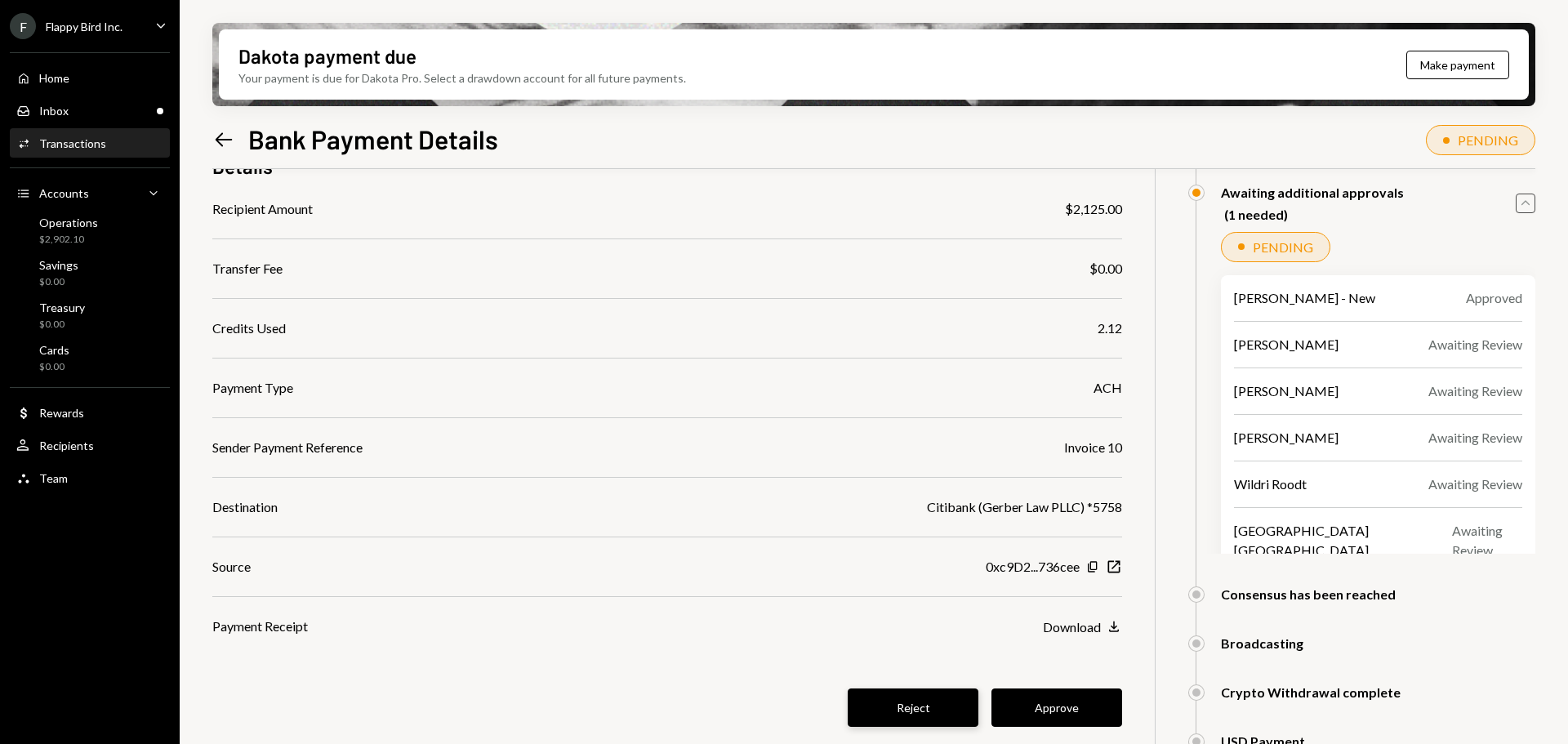
click at [931, 709] on button "Reject" at bounding box center [912, 708] width 131 height 39
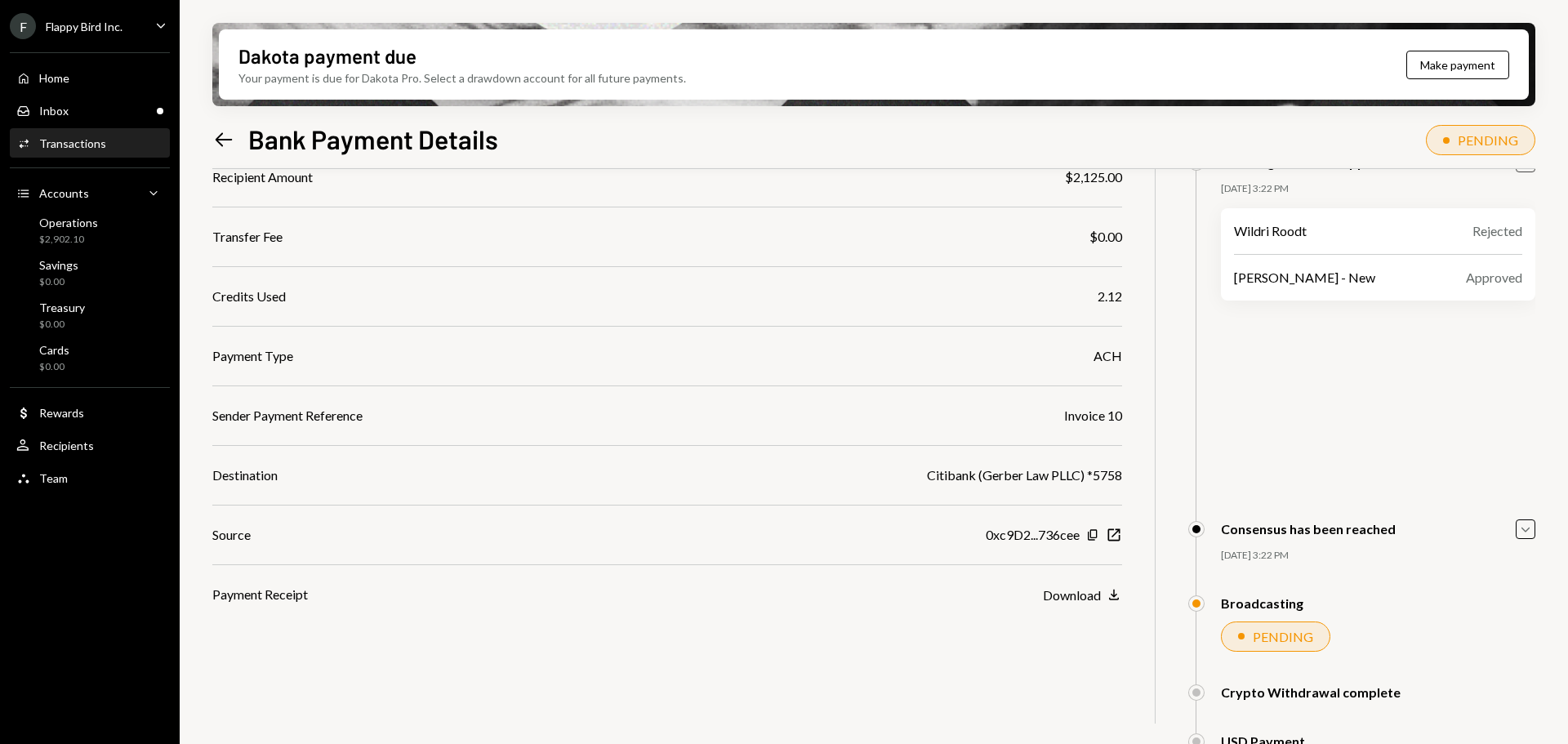
scroll to position [0, 0]
